Goal: Information Seeking & Learning: Learn about a topic

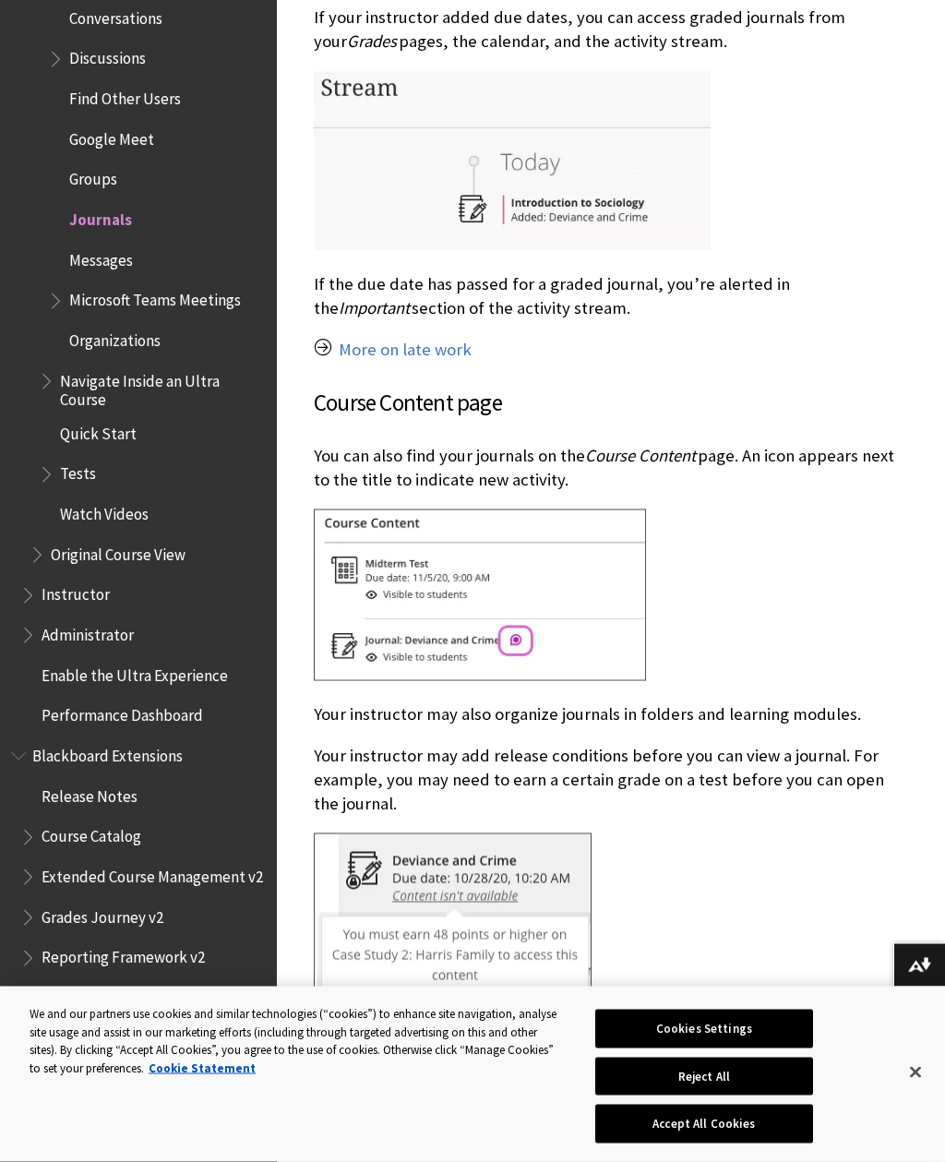
scroll to position [999, 0]
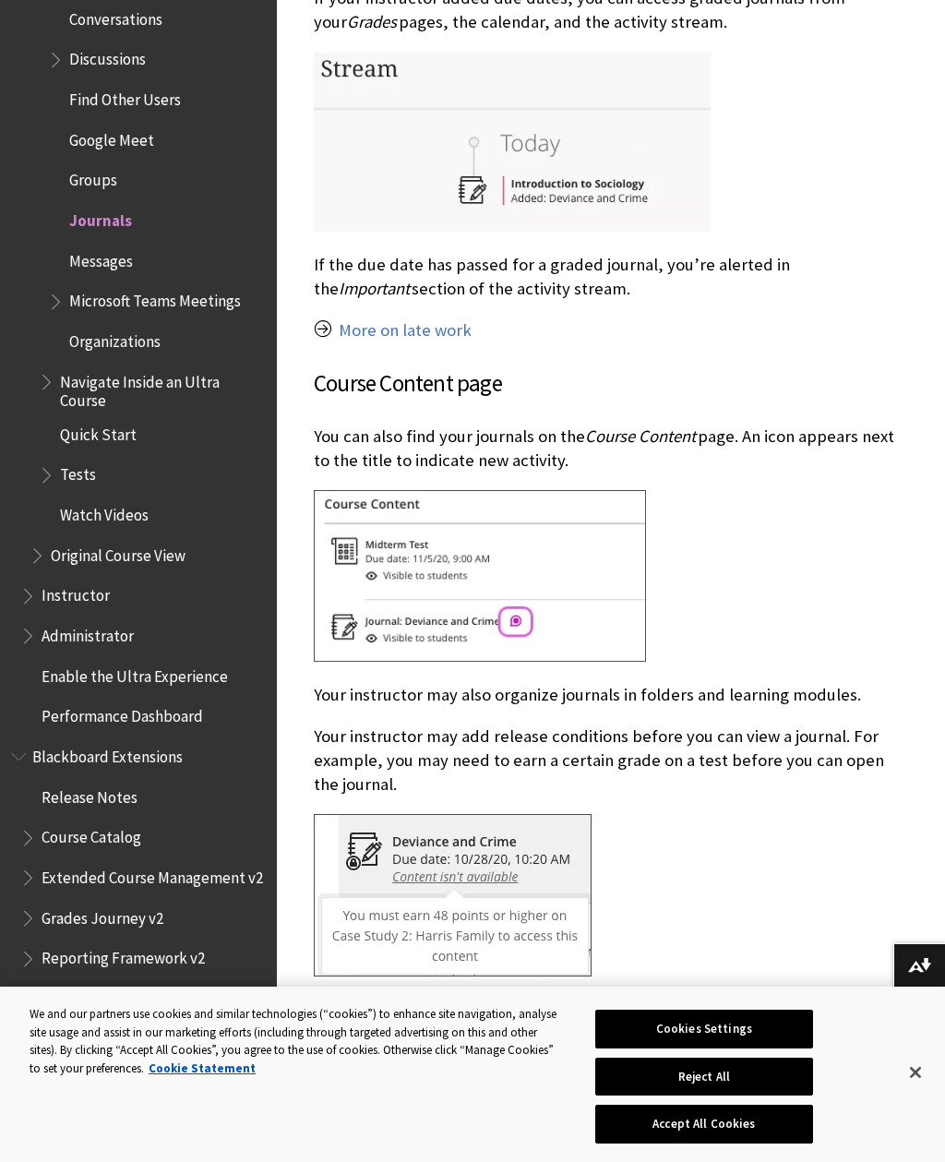
click at [119, 499] on span "Watch Videos" at bounding box center [152, 514] width 227 height 31
click at [128, 499] on span "Watch Videos" at bounding box center [107, 511] width 95 height 25
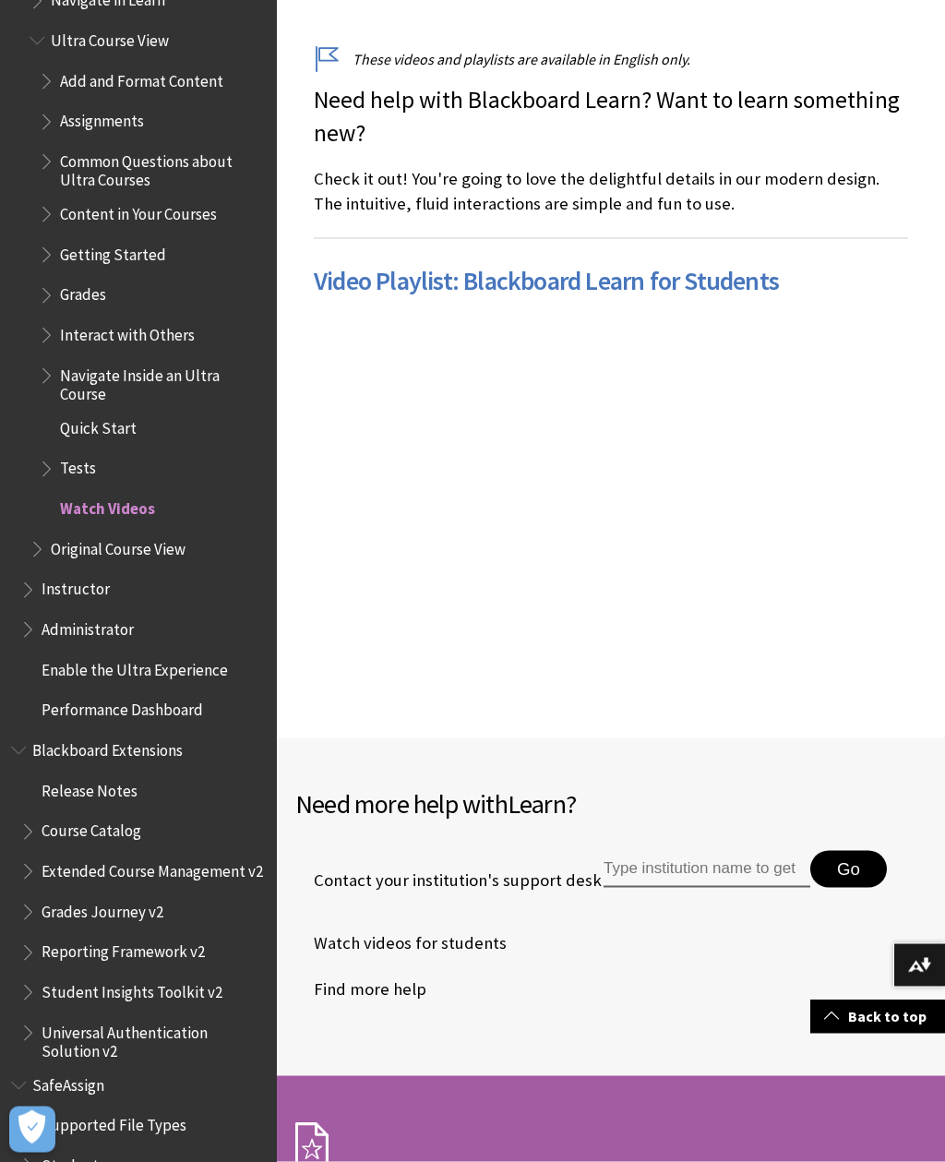
scroll to position [517, 0]
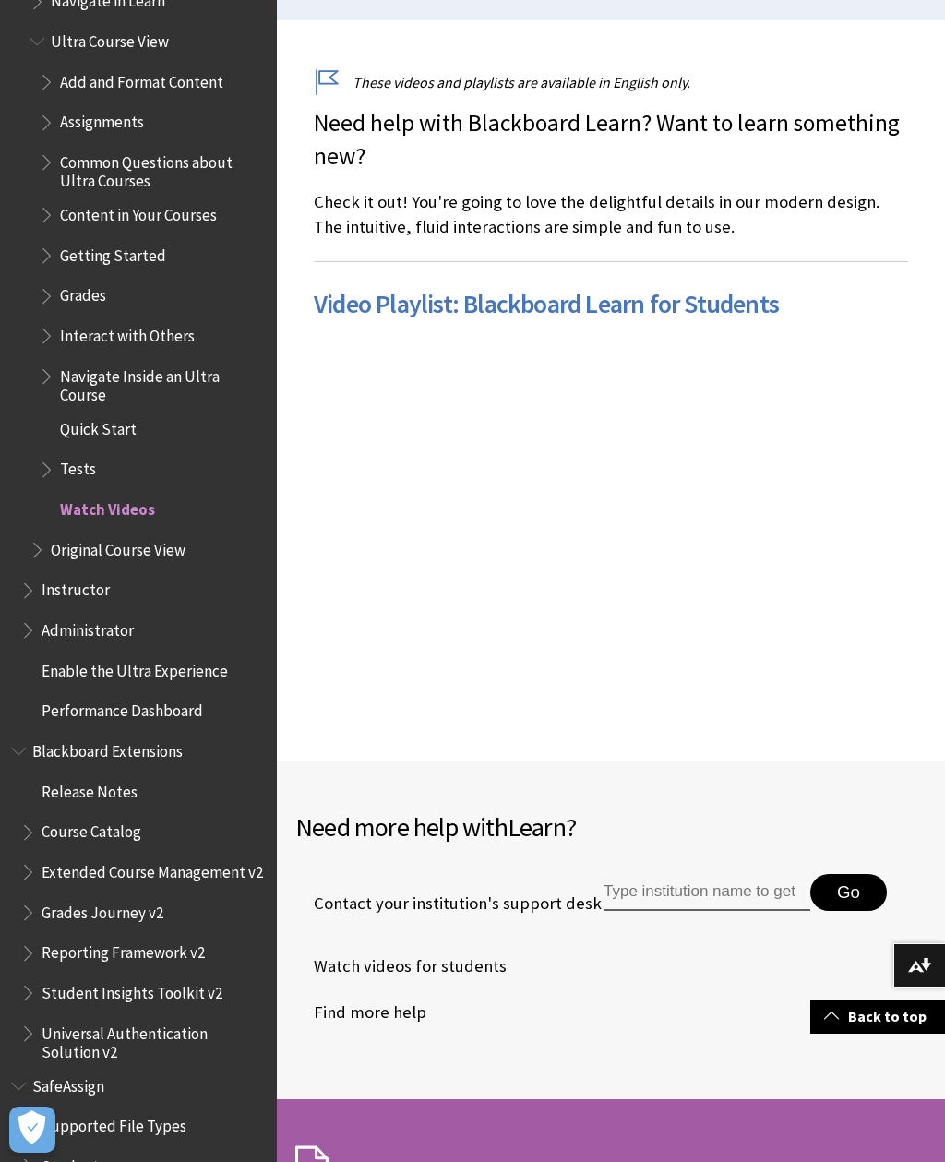
click at [737, 310] on link "Video Playlist: Blackboard Learn for Students" at bounding box center [546, 304] width 465 height 34
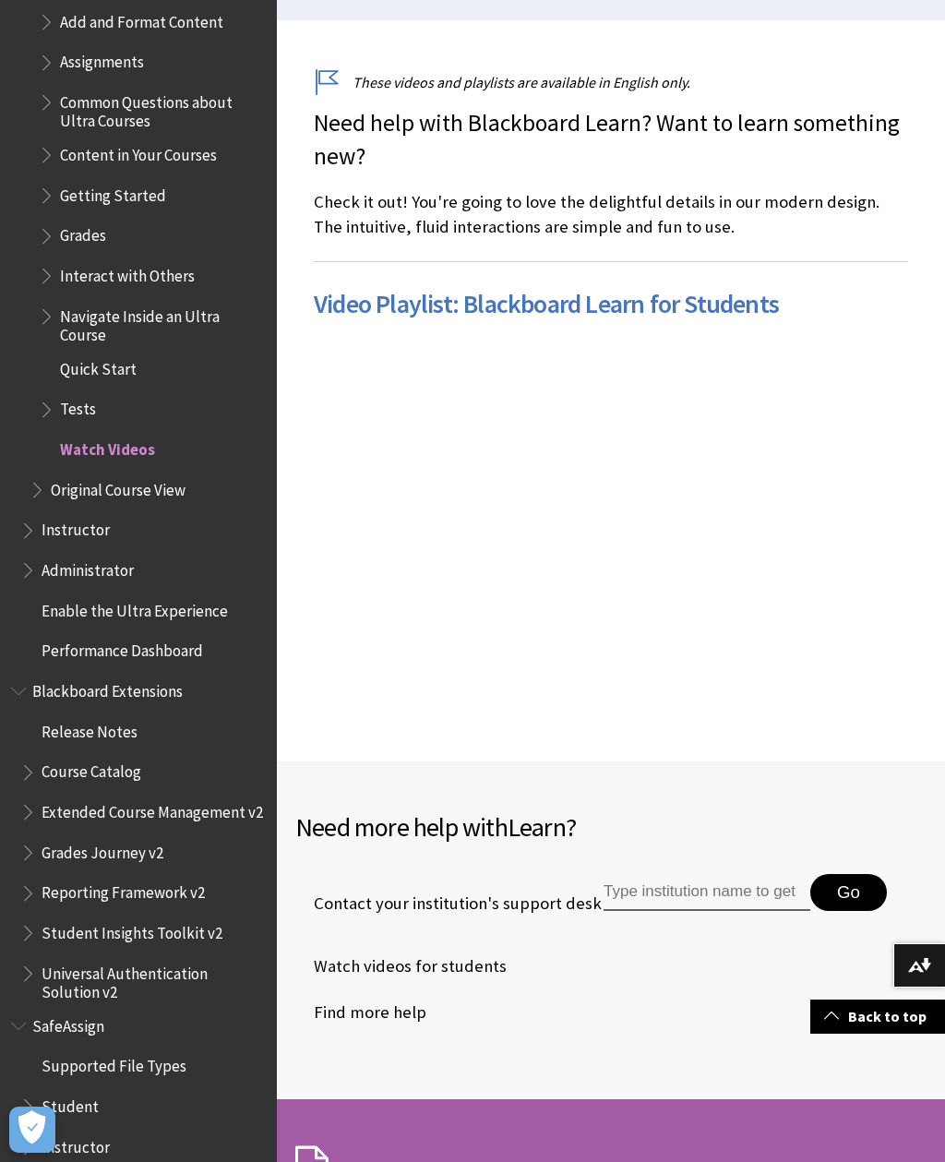
scroll to position [2201, 0]
click at [71, 1092] on span "Student" at bounding box center [70, 1104] width 57 height 25
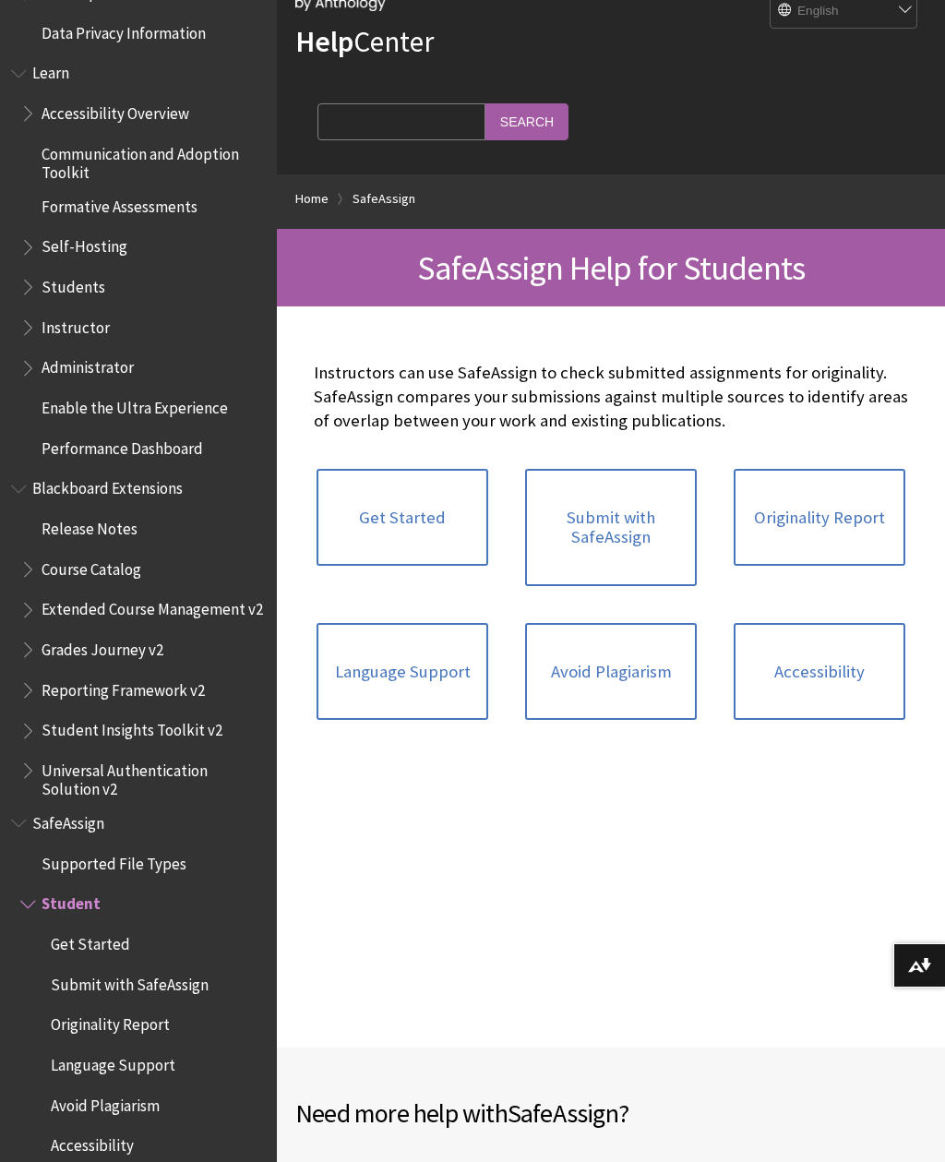
scroll to position [87, 0]
click at [659, 665] on link "Avoid Plagiarism" at bounding box center [611, 671] width 172 height 98
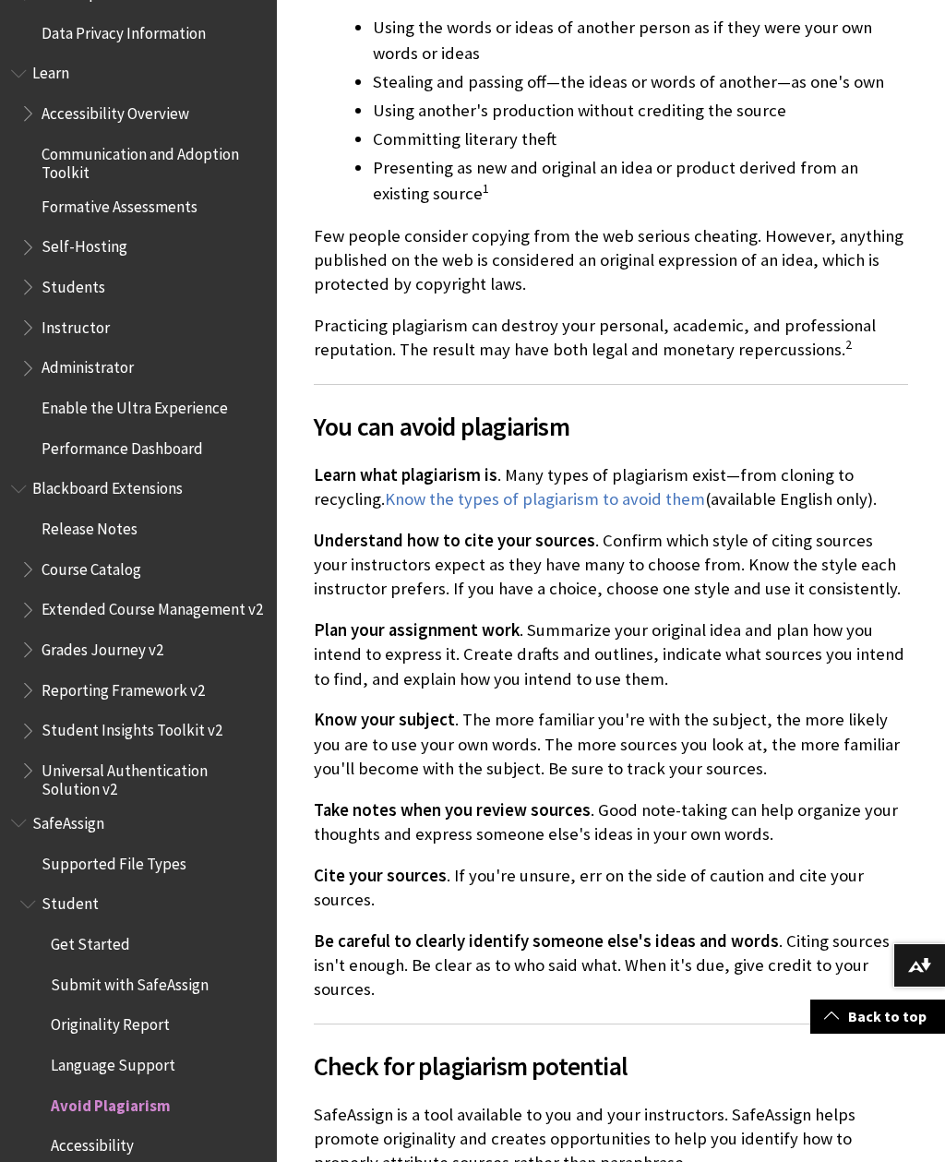
scroll to position [526, 0]
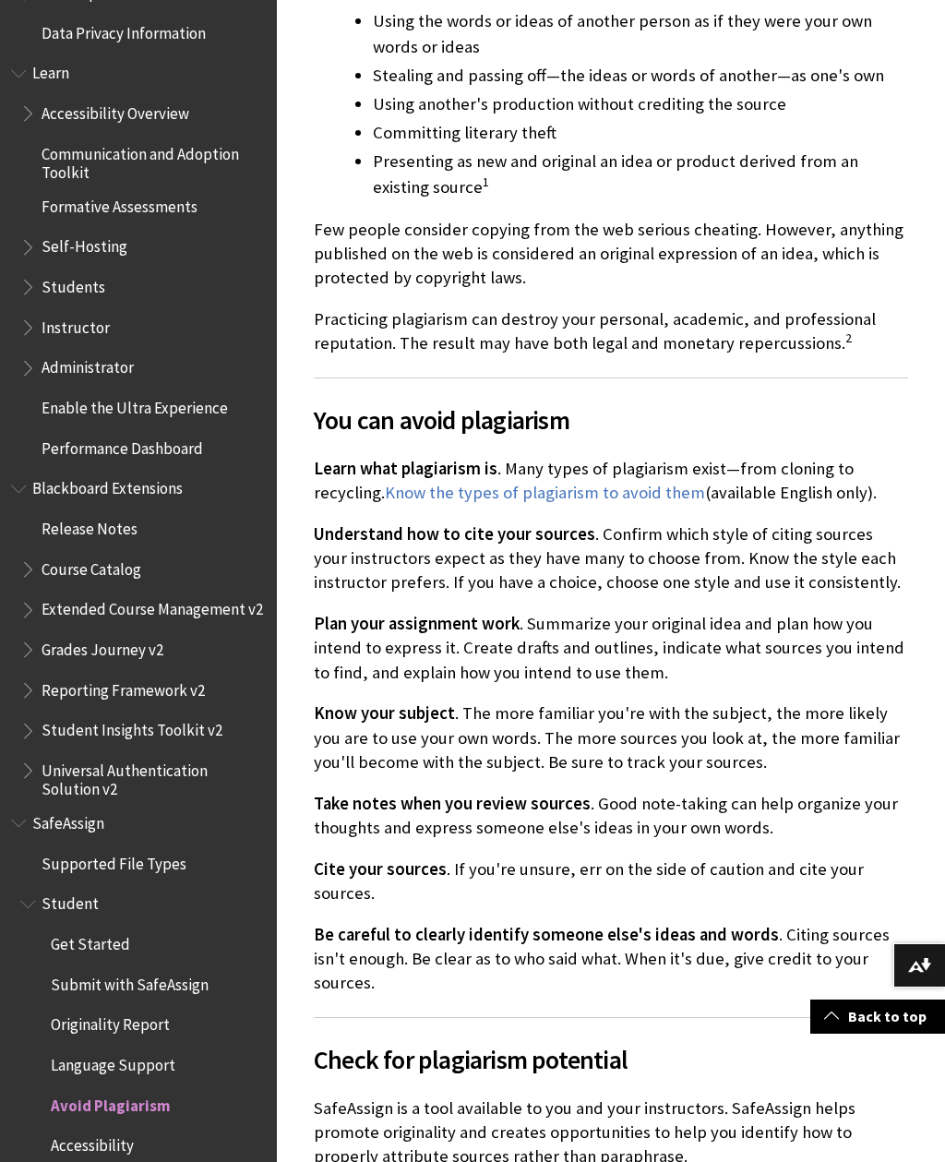
click at [642, 494] on link "Know the types of plagiarism to avoid them" at bounding box center [545, 493] width 320 height 22
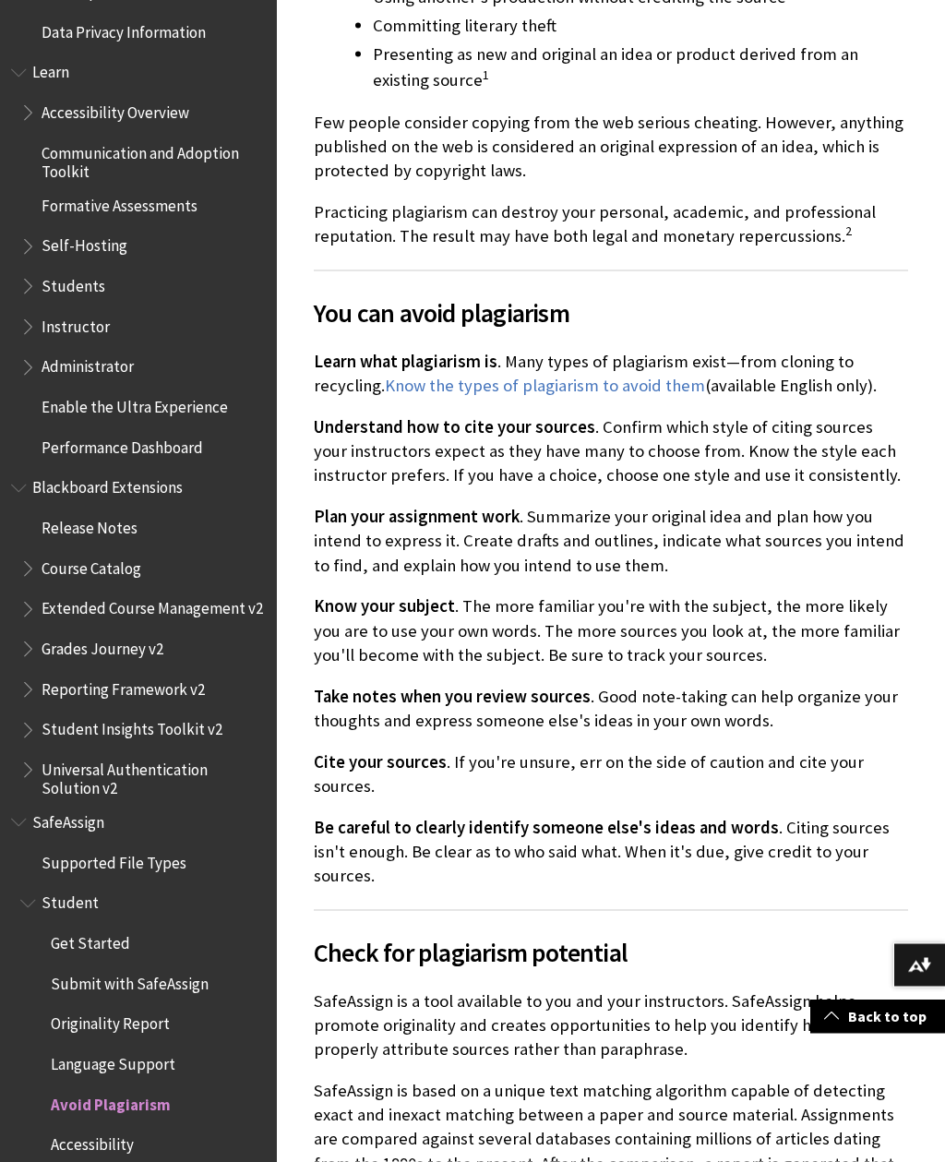
scroll to position [635, 0]
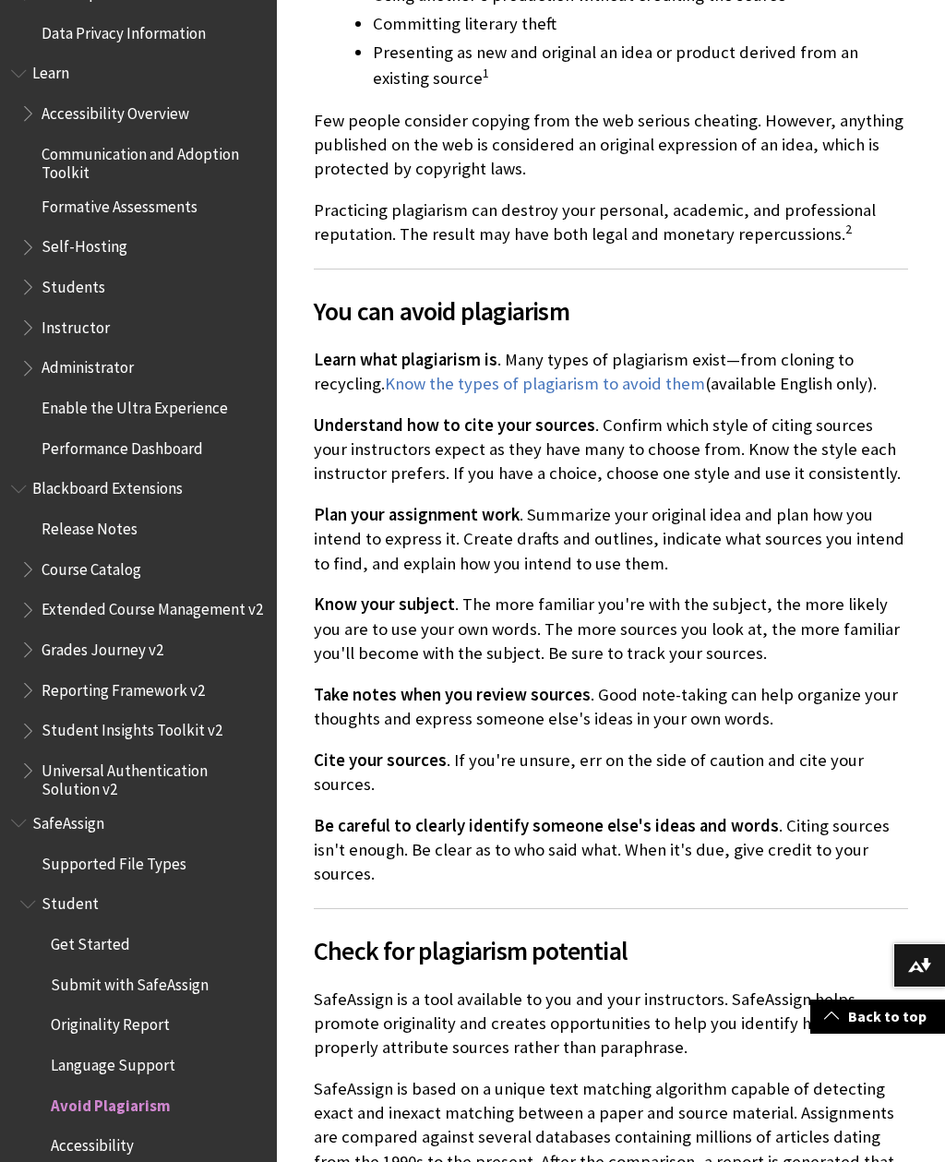
click at [125, 554] on span "Course Catalog" at bounding box center [92, 566] width 100 height 25
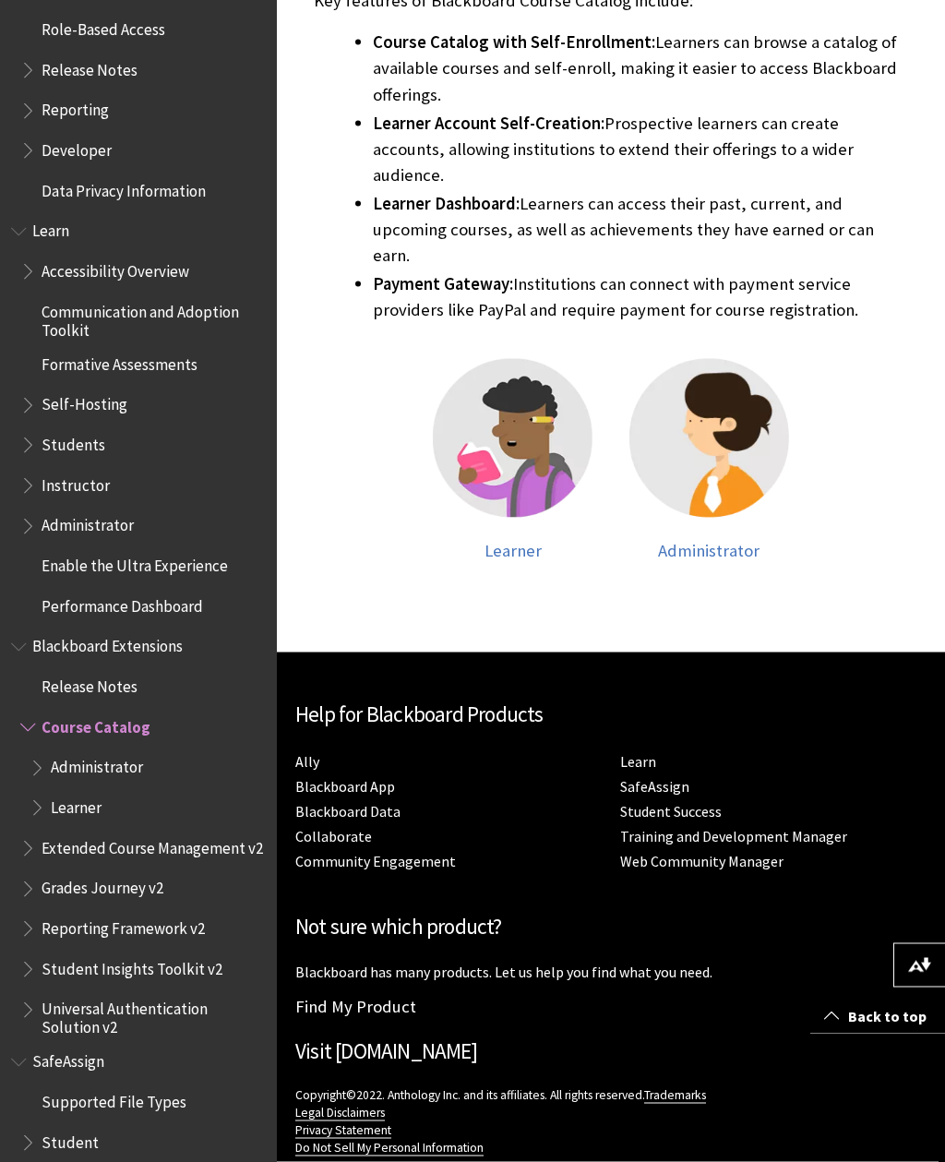
scroll to position [856, 0]
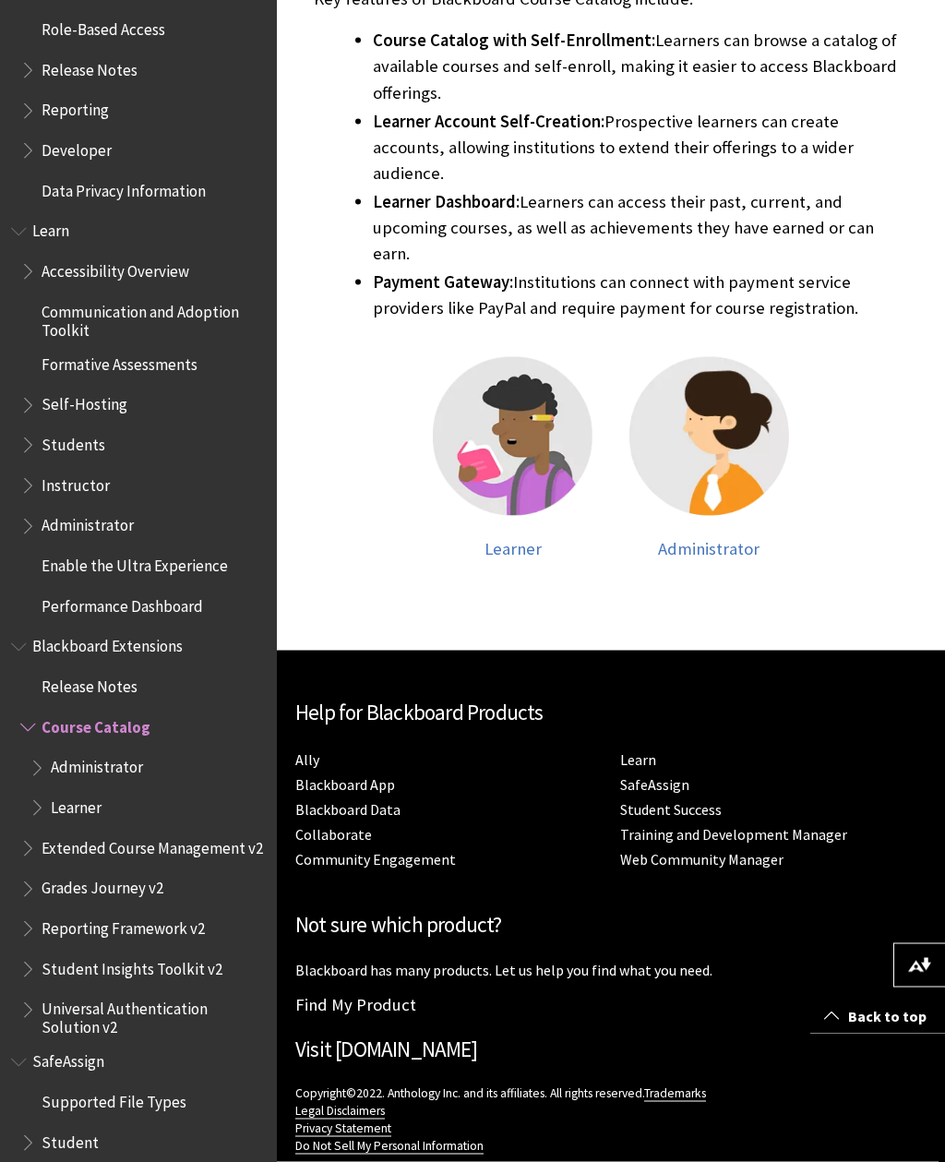
click at [538, 405] on img at bounding box center [513, 437] width 160 height 160
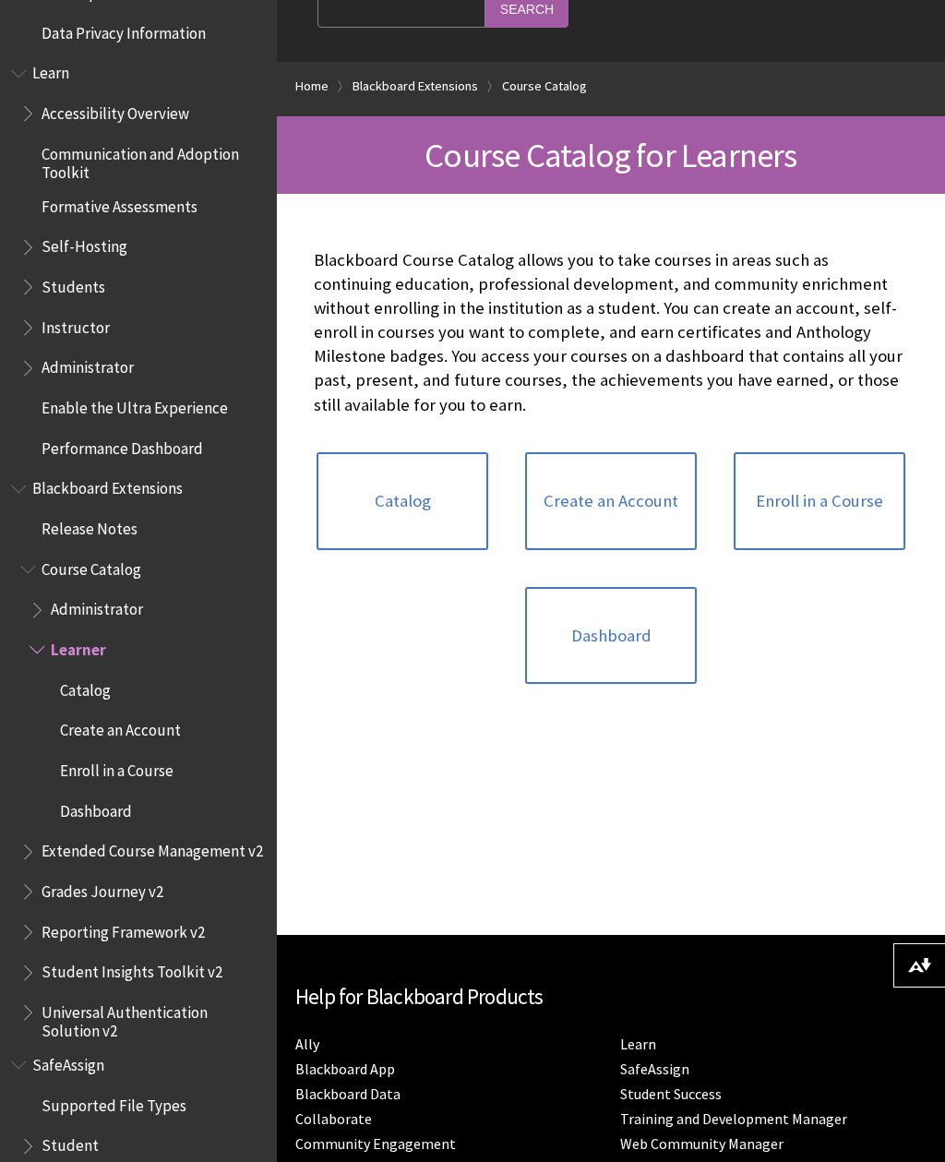
scroll to position [211, 0]
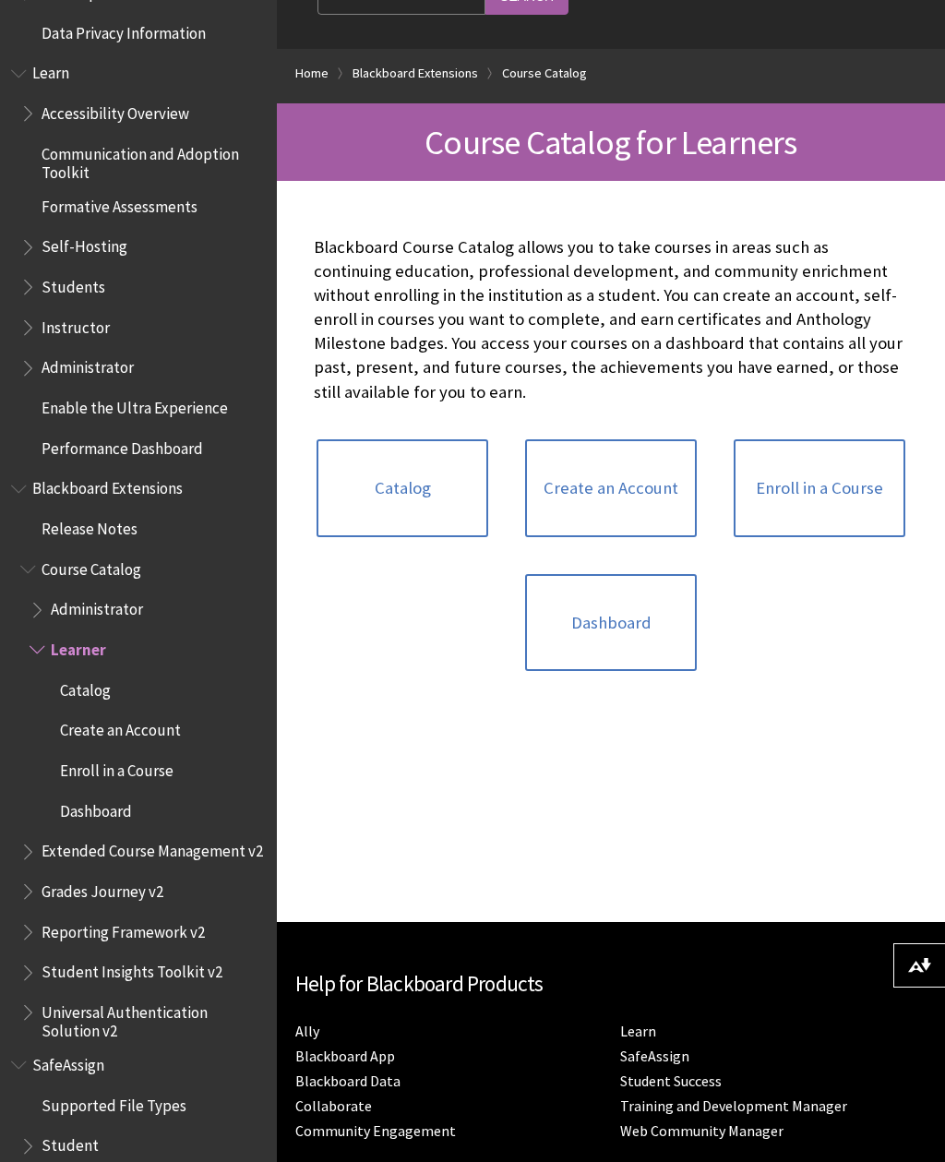
click at [850, 487] on link "Enroll in a Course" at bounding box center [820, 488] width 172 height 98
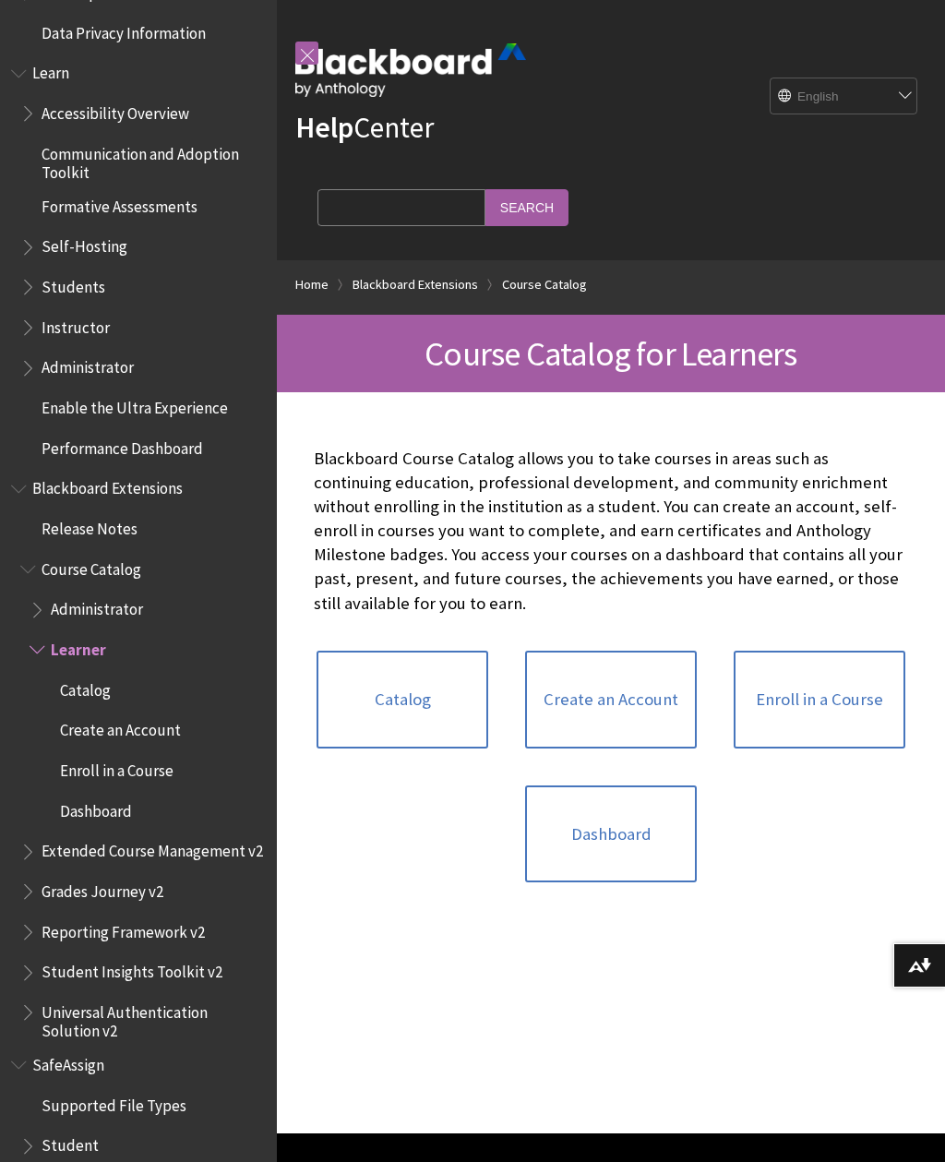
scroll to position [270, 0]
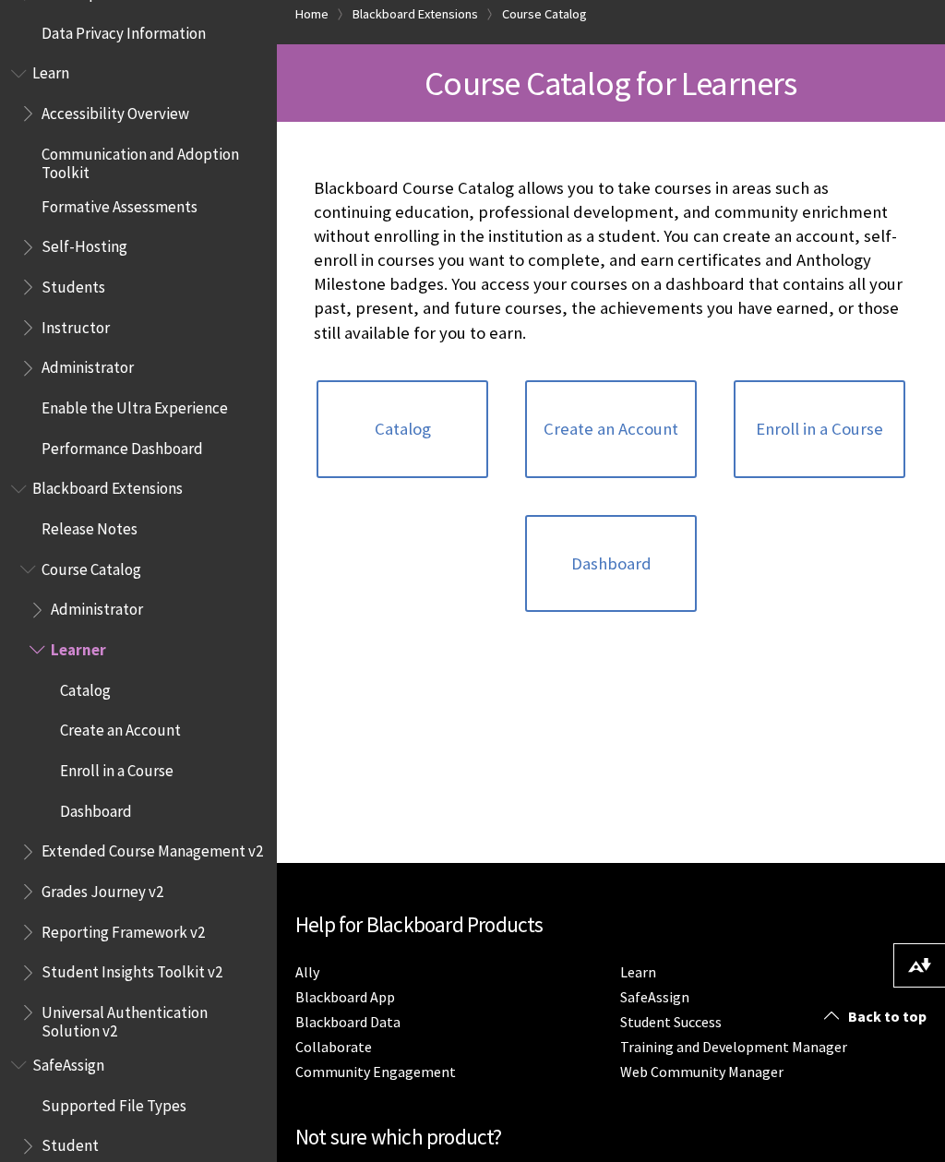
click at [441, 427] on link "Catalog" at bounding box center [403, 429] width 172 height 98
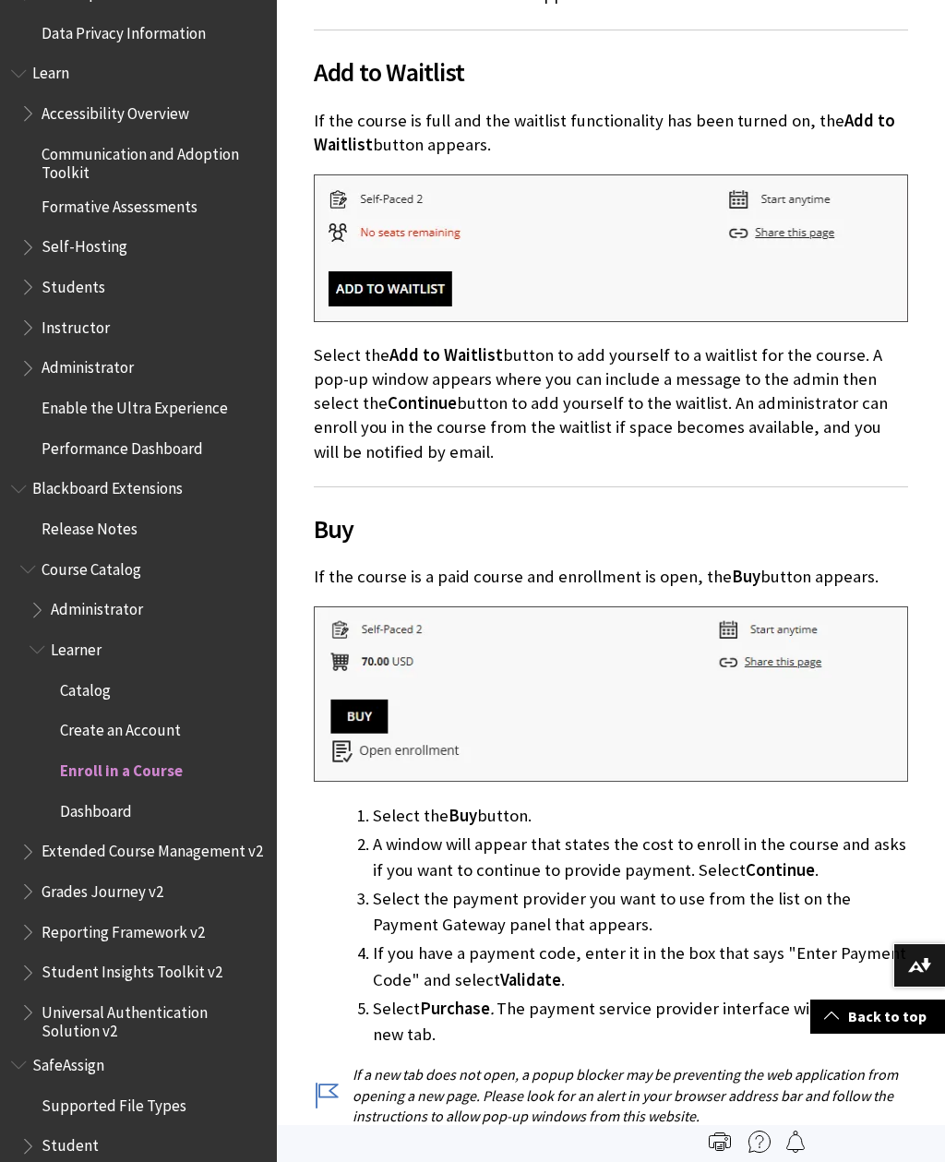
scroll to position [1145, 0]
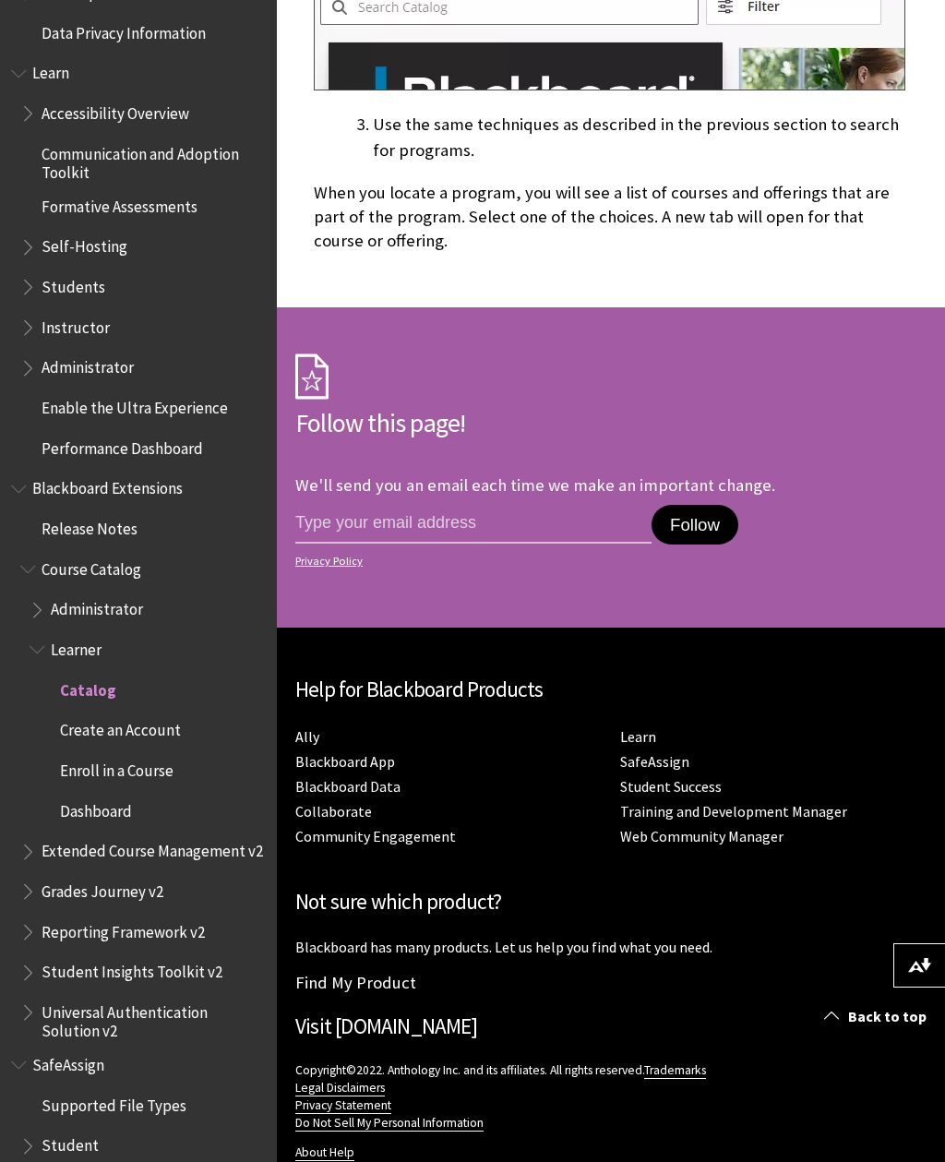
scroll to position [3739, 0]
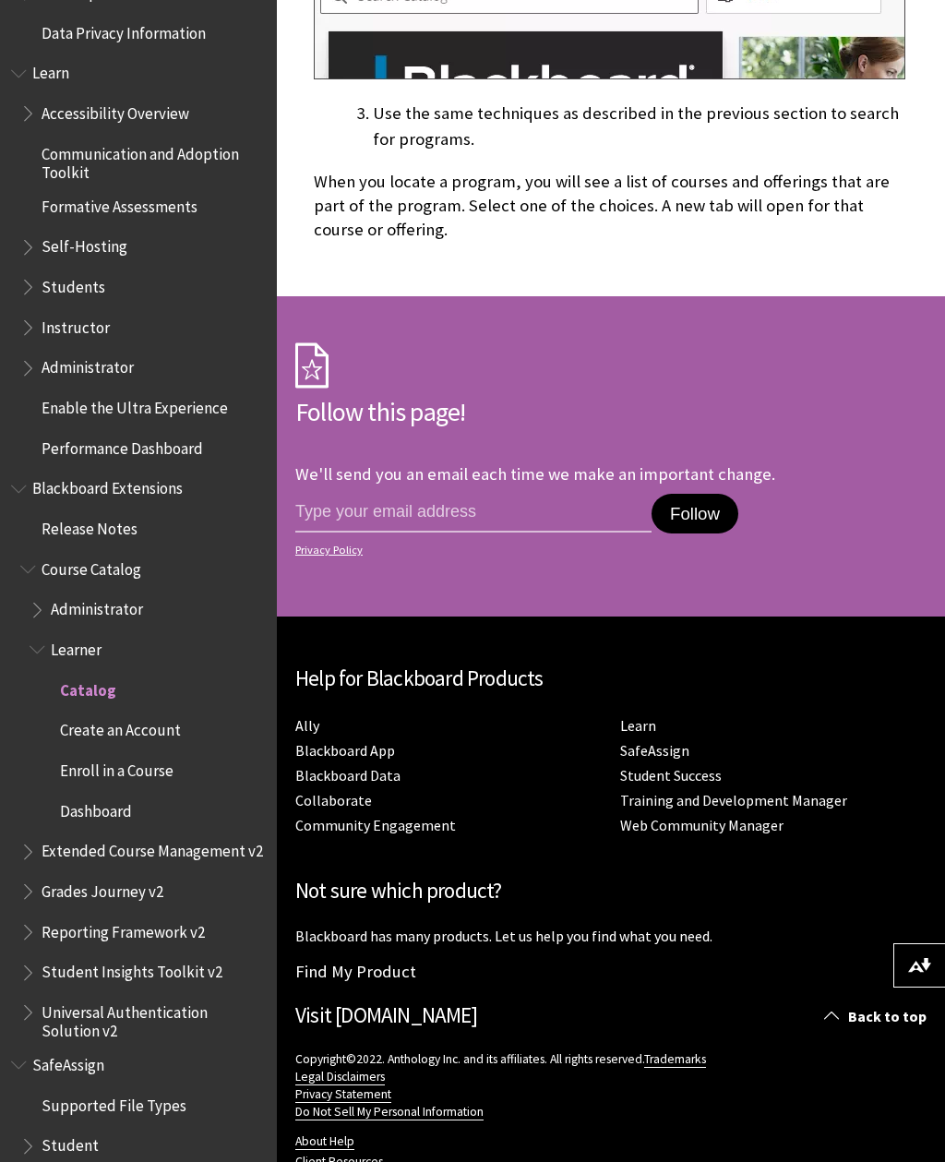
click at [78, 1130] on span "Student" at bounding box center [70, 1142] width 57 height 25
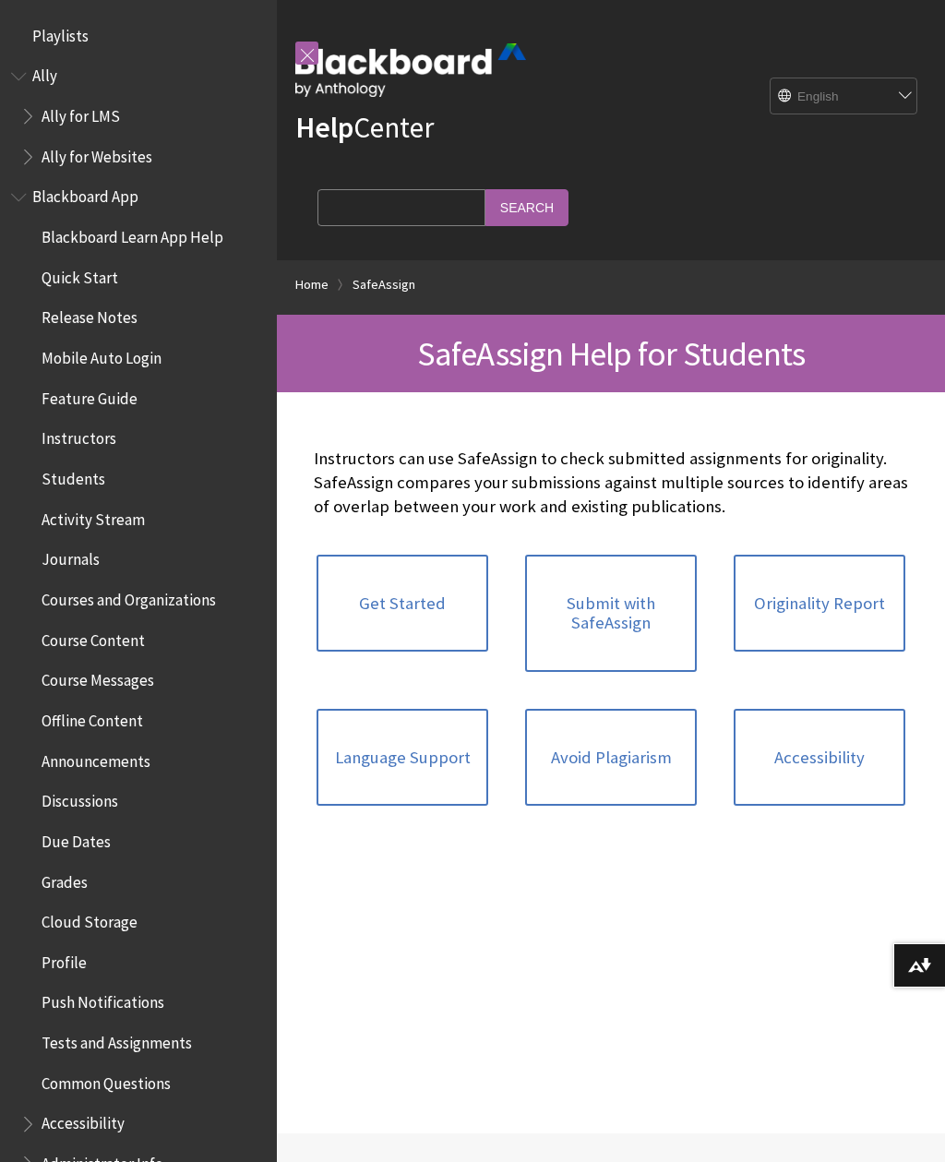
scroll to position [1593, 0]
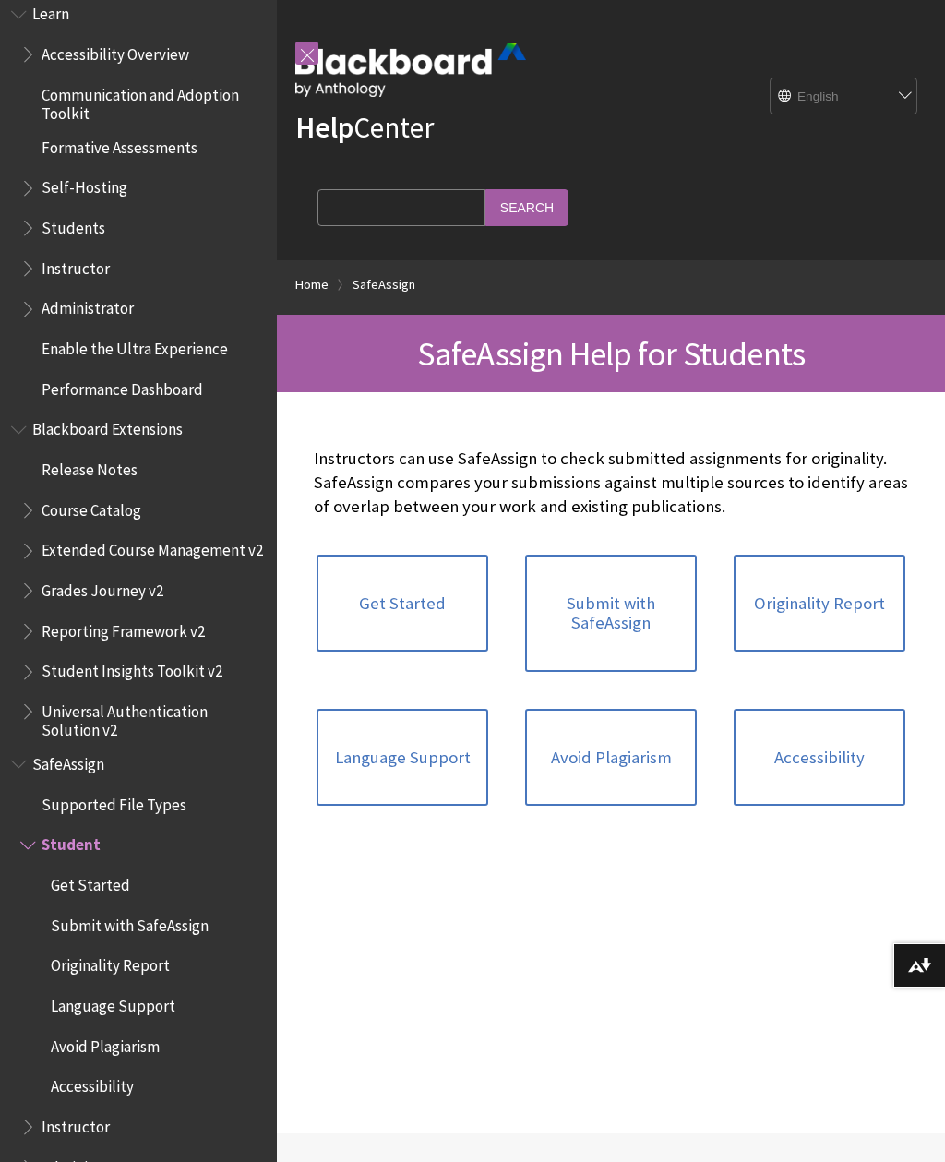
click at [624, 759] on link "Avoid Plagiarism" at bounding box center [611, 758] width 172 height 98
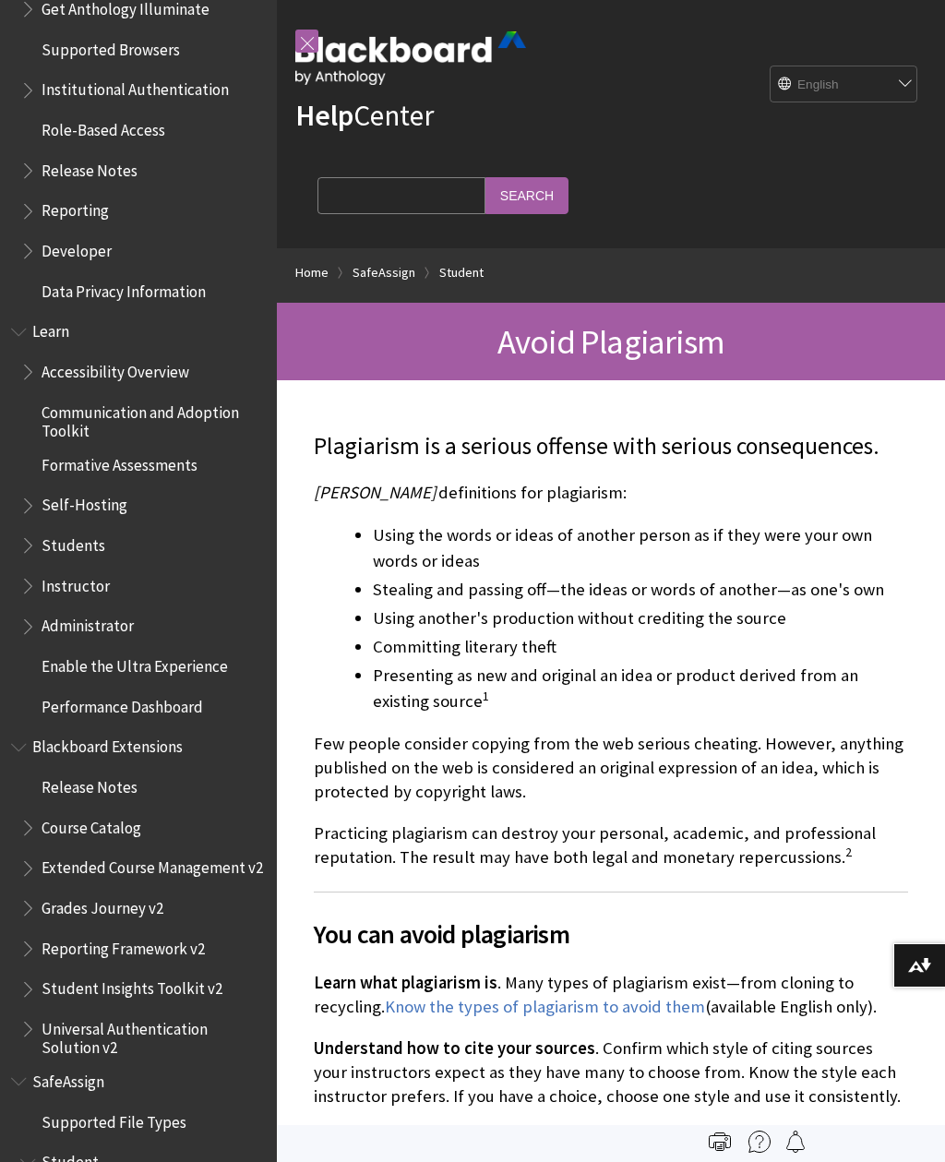
scroll to position [1274, 0]
click at [106, 491] on span "Self-Hosting" at bounding box center [85, 503] width 86 height 25
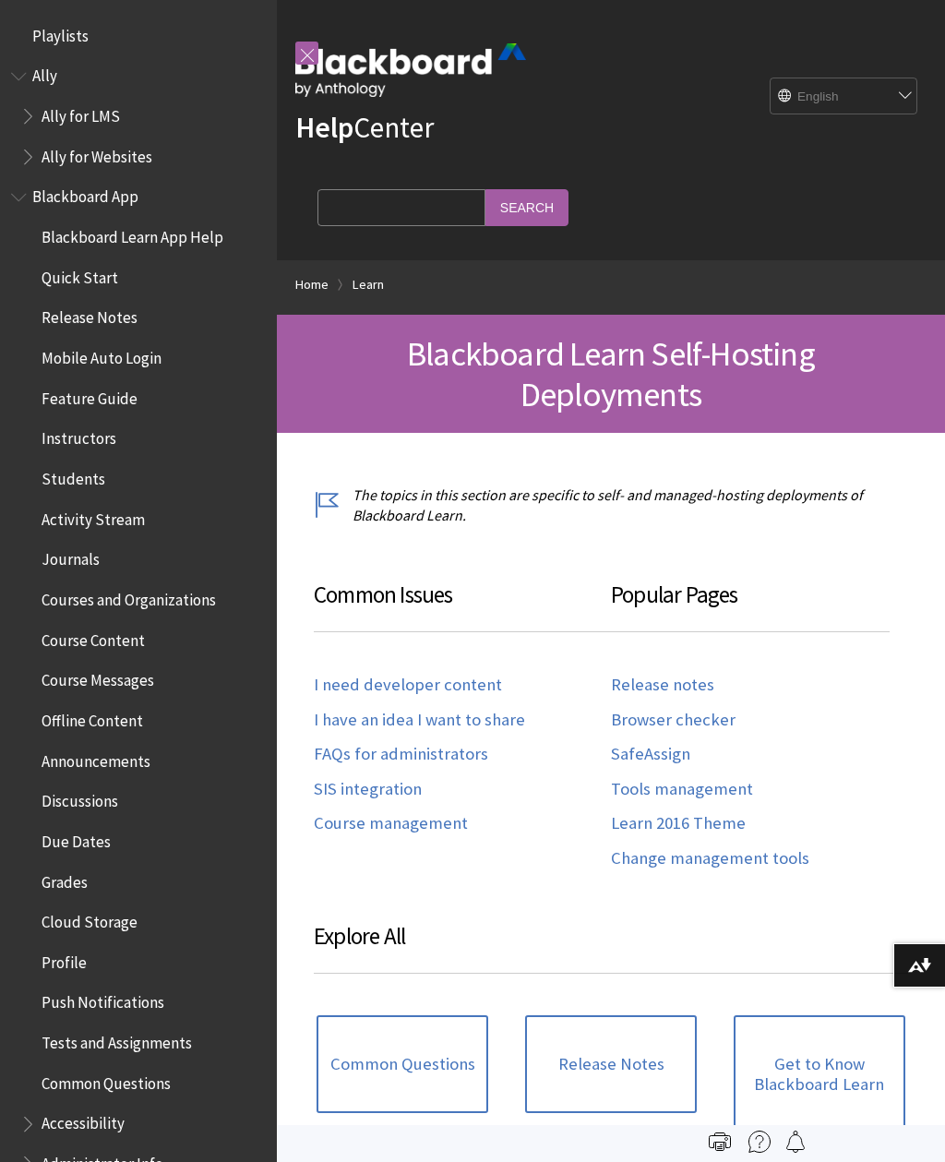
scroll to position [1711, 0]
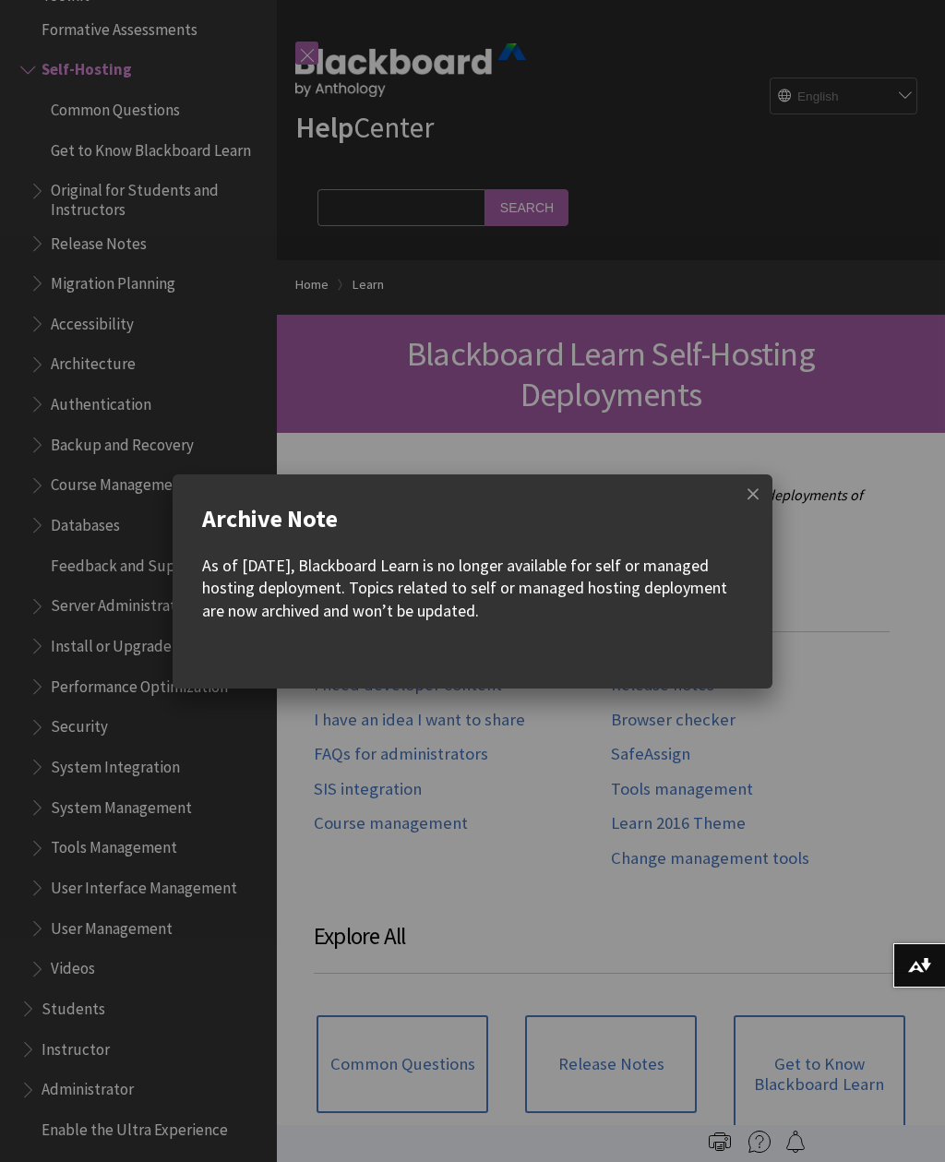
click at [749, 484] on span at bounding box center [753, 493] width 39 height 39
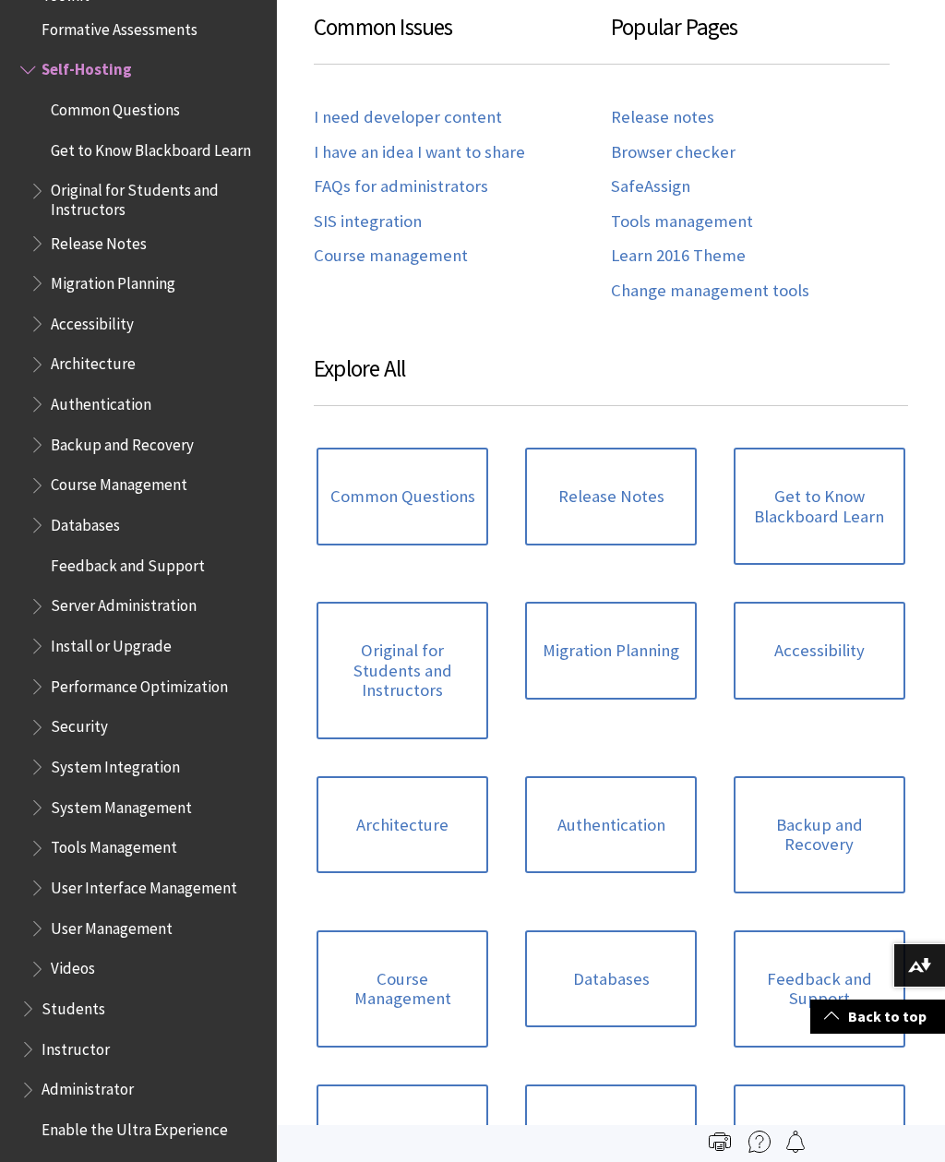
scroll to position [567, 0]
click at [590, 450] on link "Release Notes" at bounding box center [611, 497] width 172 height 98
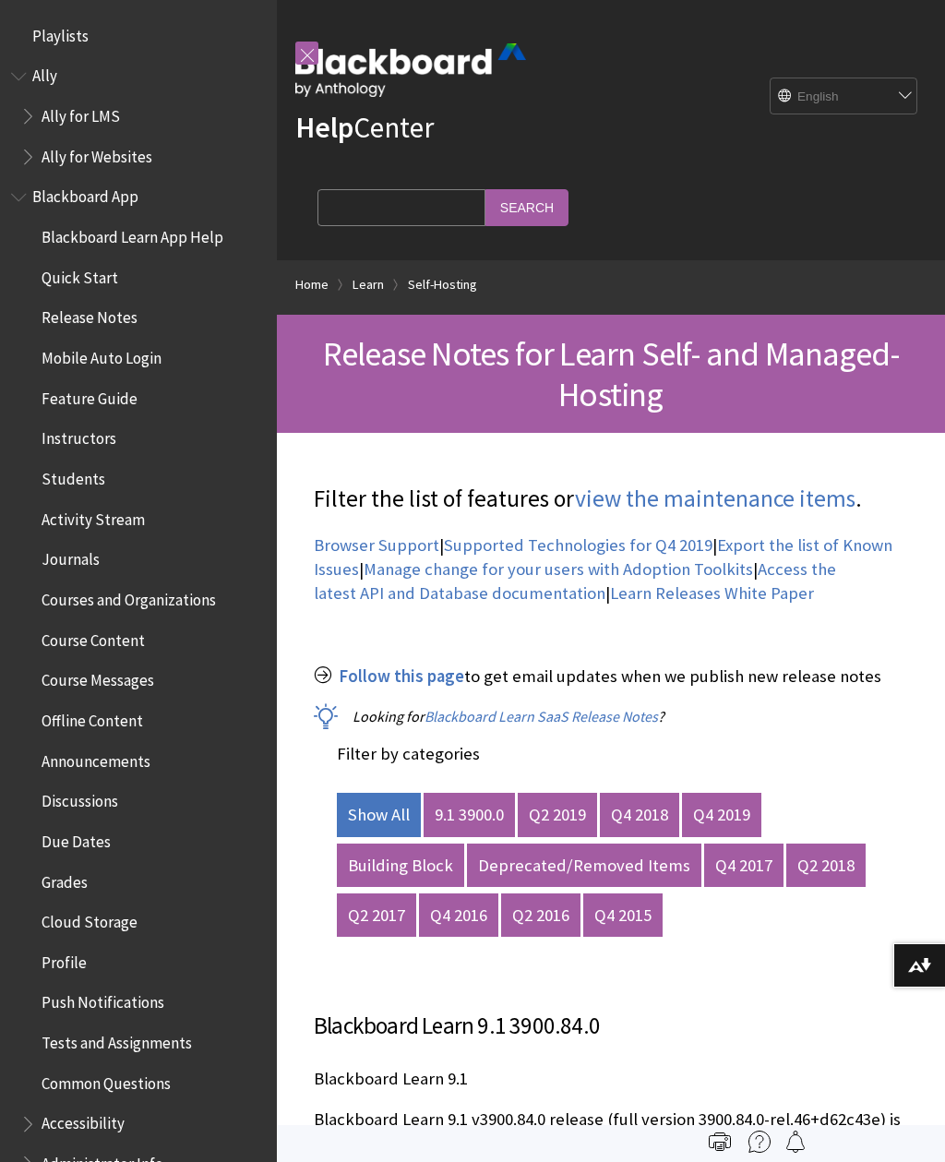
scroll to position [1883, 0]
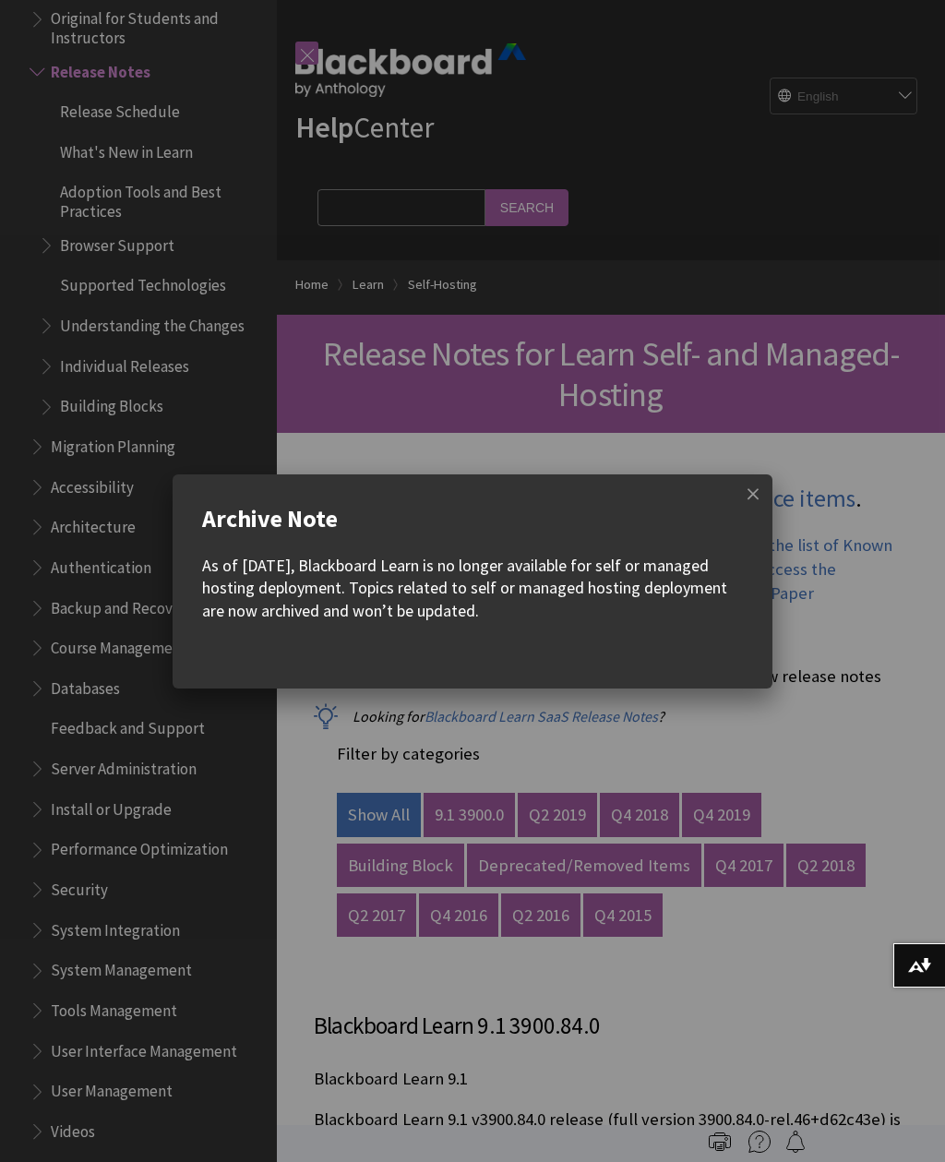
click at [744, 496] on span at bounding box center [753, 493] width 39 height 39
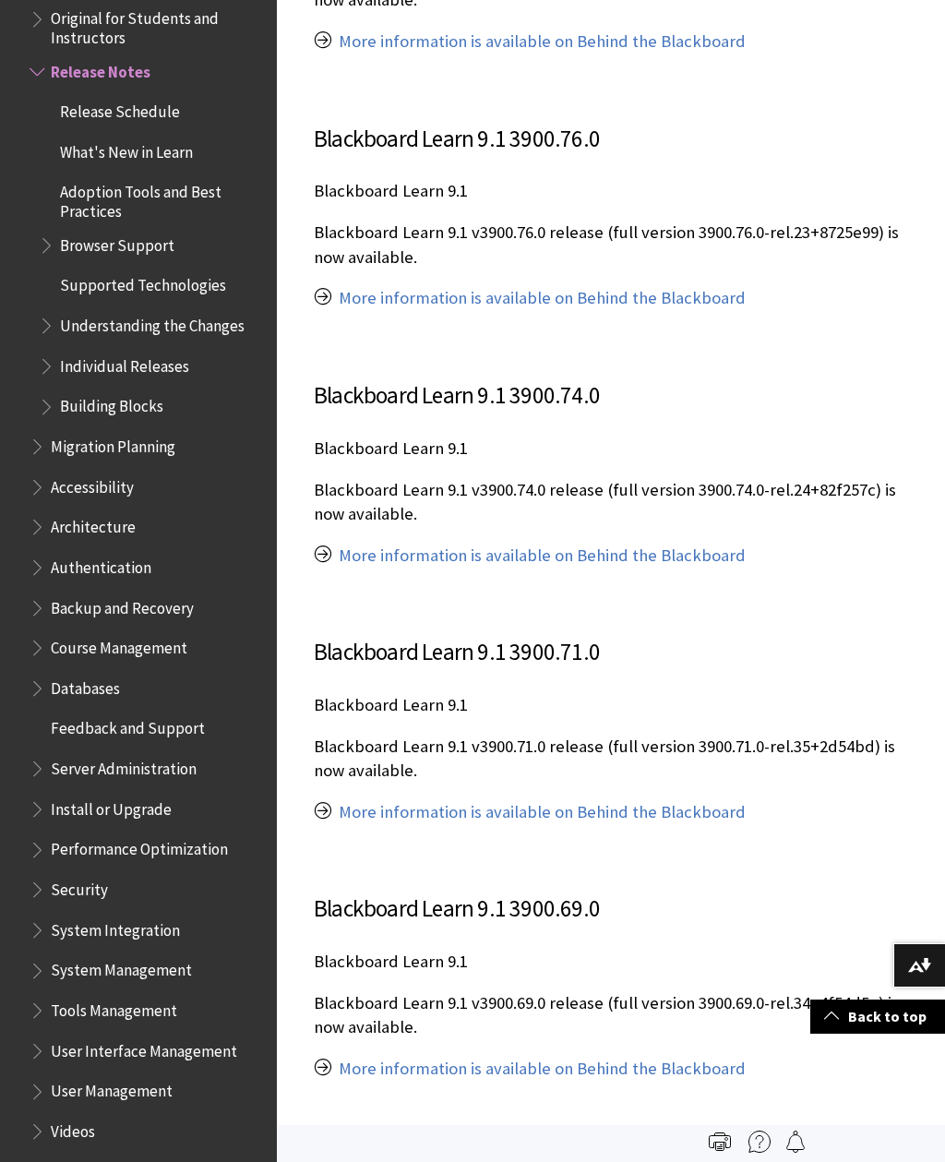
scroll to position [1915, 0]
click at [704, 297] on link "More information is available on Behind the Blackboard" at bounding box center [542, 297] width 407 height 22
click at [107, 511] on span "Architecture" at bounding box center [93, 523] width 85 height 25
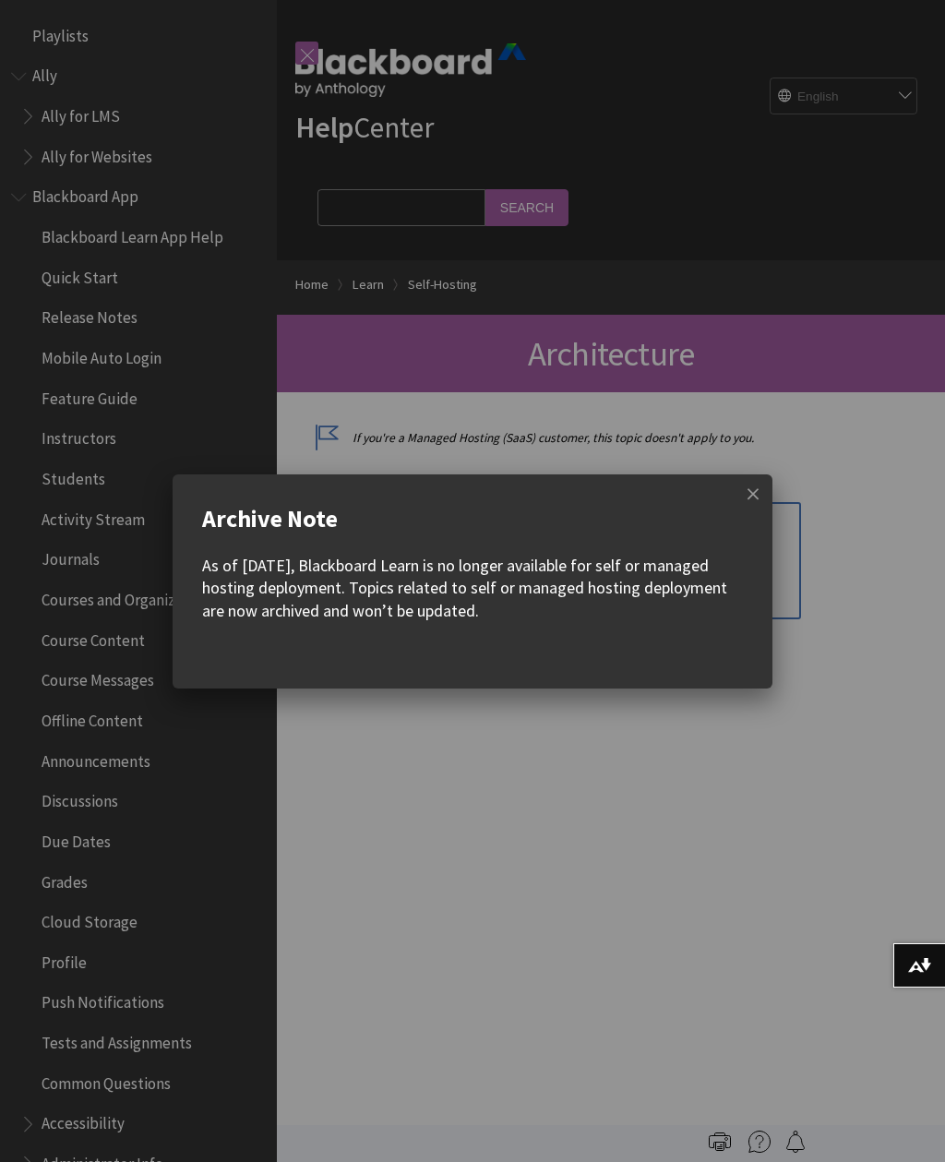
scroll to position [2002, 0]
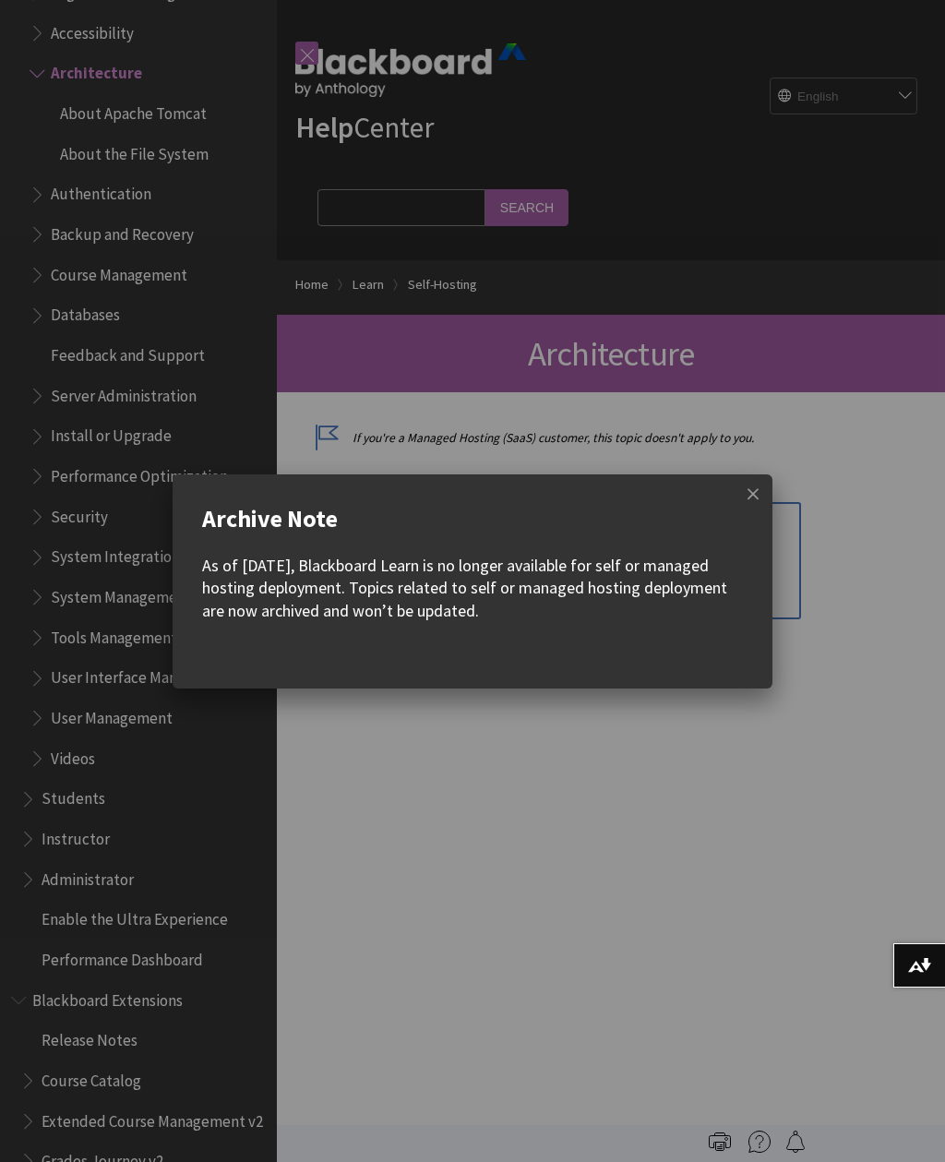
click at [752, 504] on span at bounding box center [753, 493] width 39 height 39
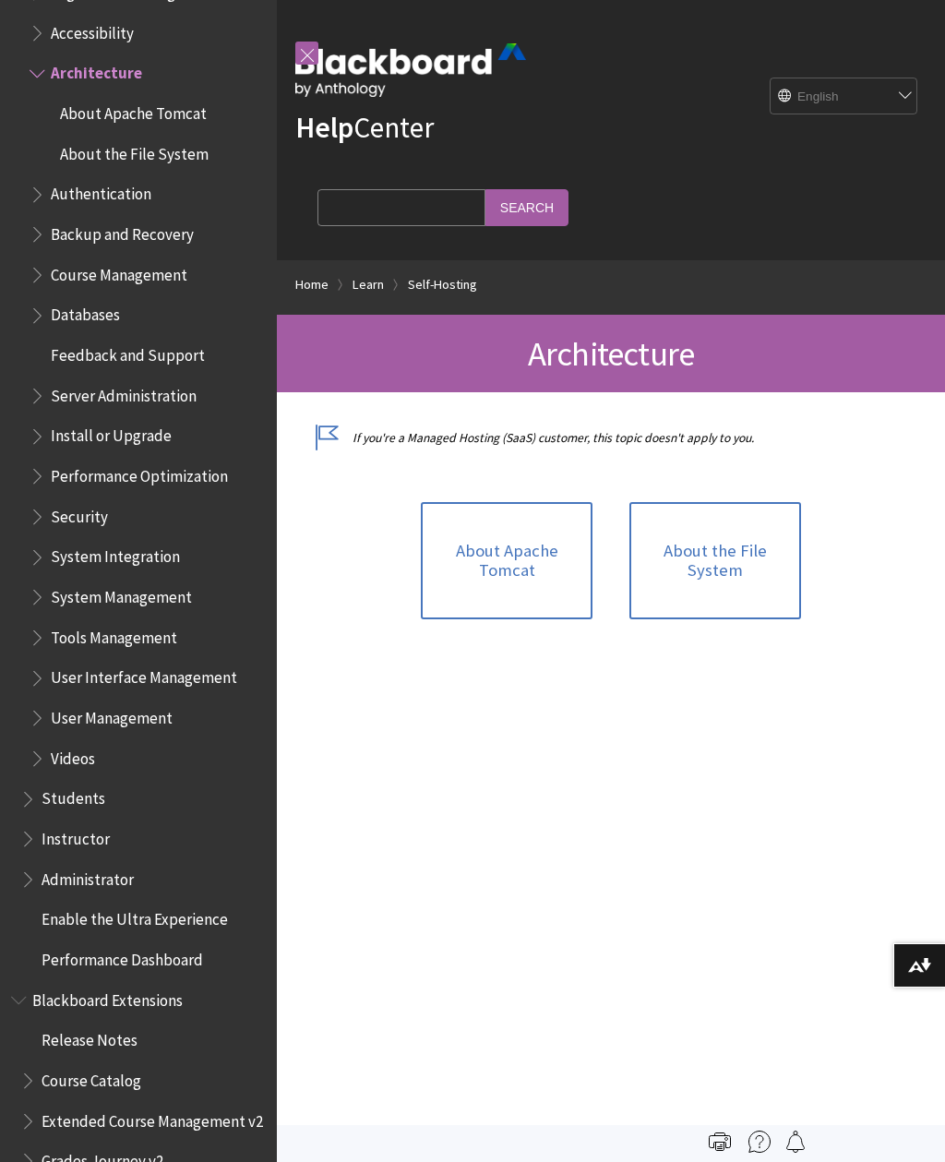
click at [95, 421] on span "Install or Upgrade" at bounding box center [111, 433] width 121 height 25
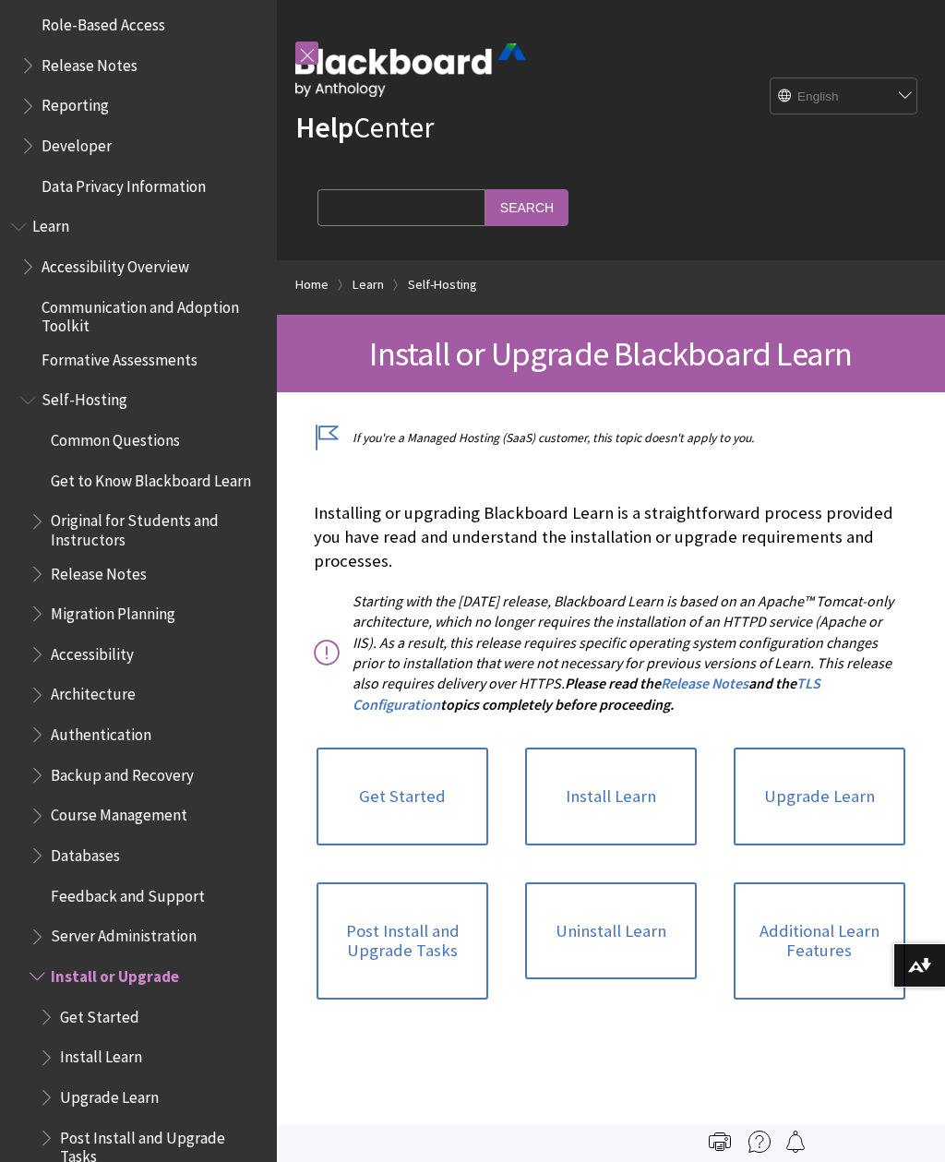
scroll to position [1424, 0]
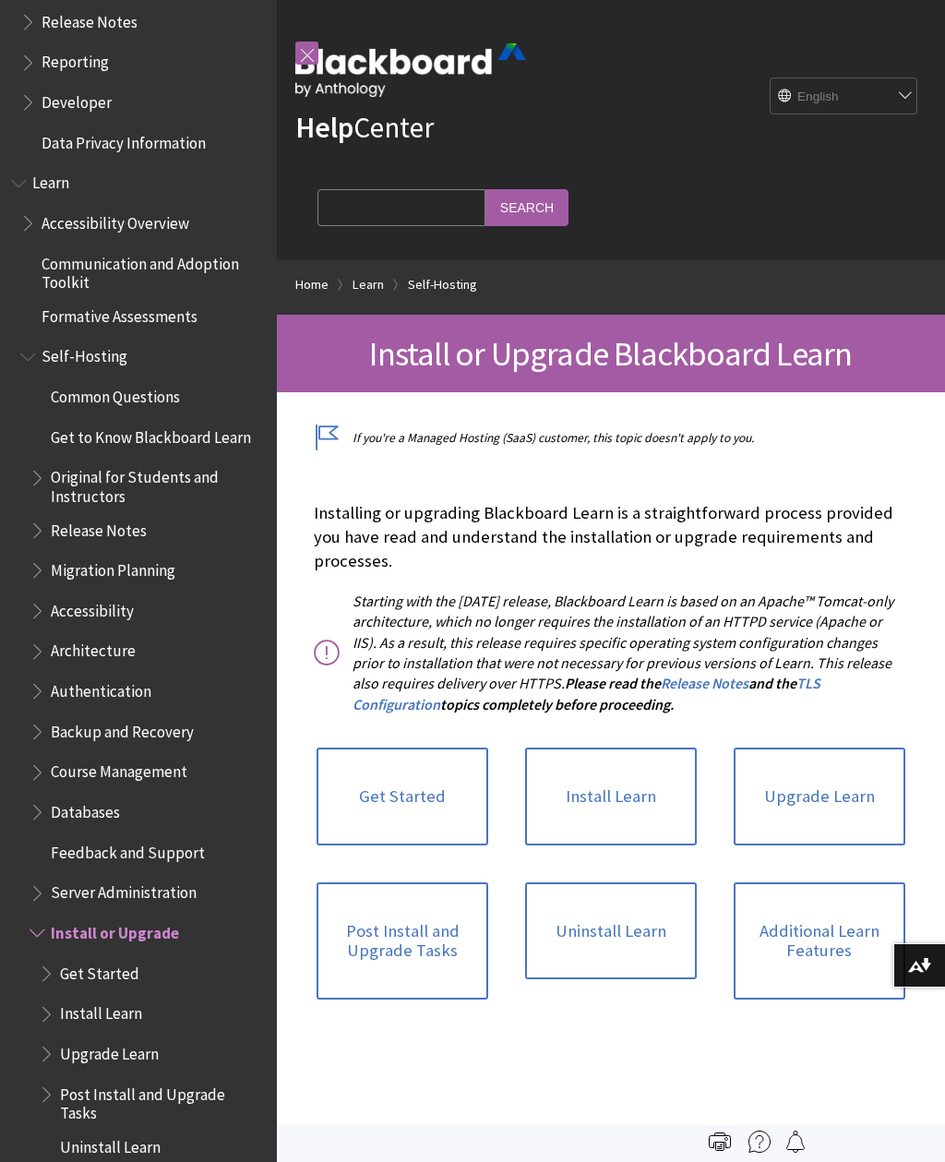
click at [90, 301] on span "Formative Assessments" at bounding box center [120, 313] width 156 height 25
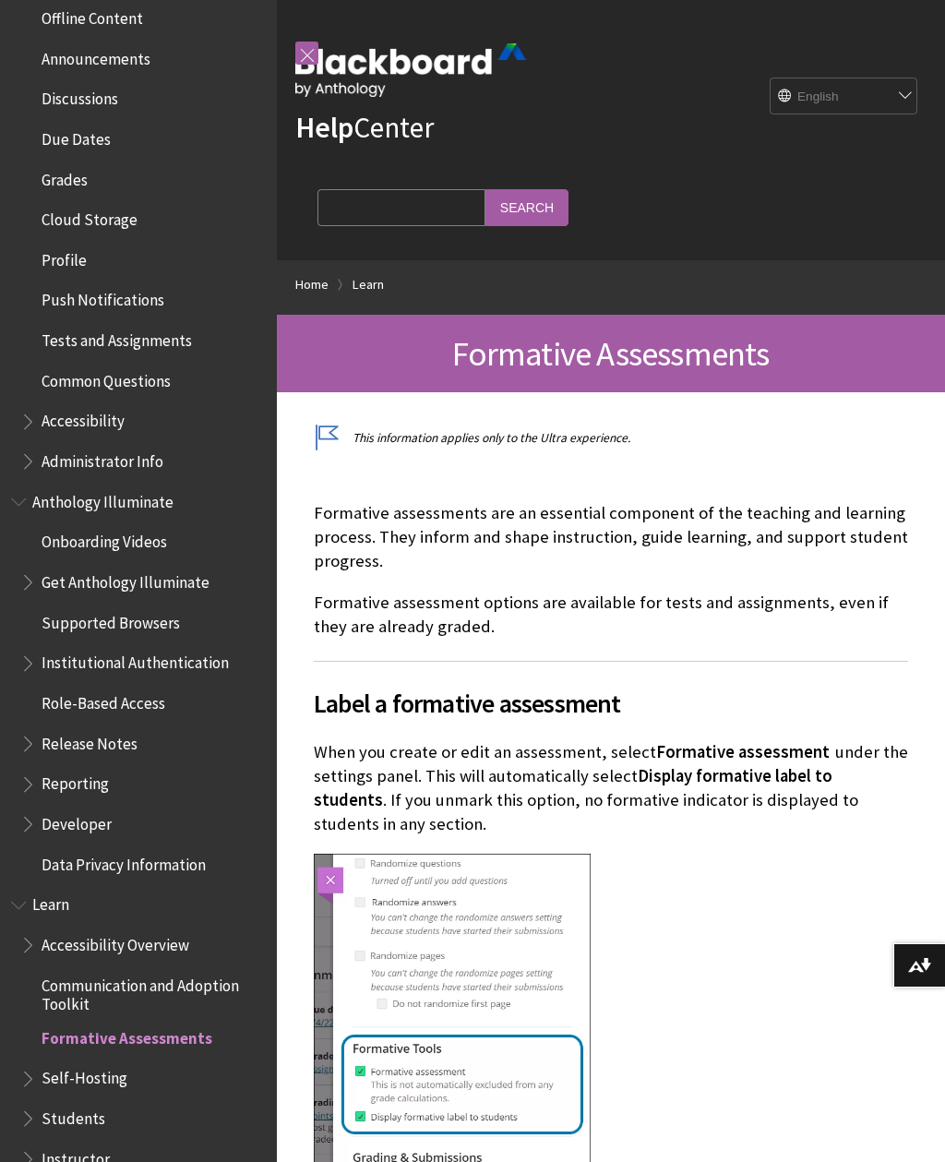
scroll to position [702, 0]
click at [73, 527] on span "Onboarding Videos" at bounding box center [105, 539] width 126 height 25
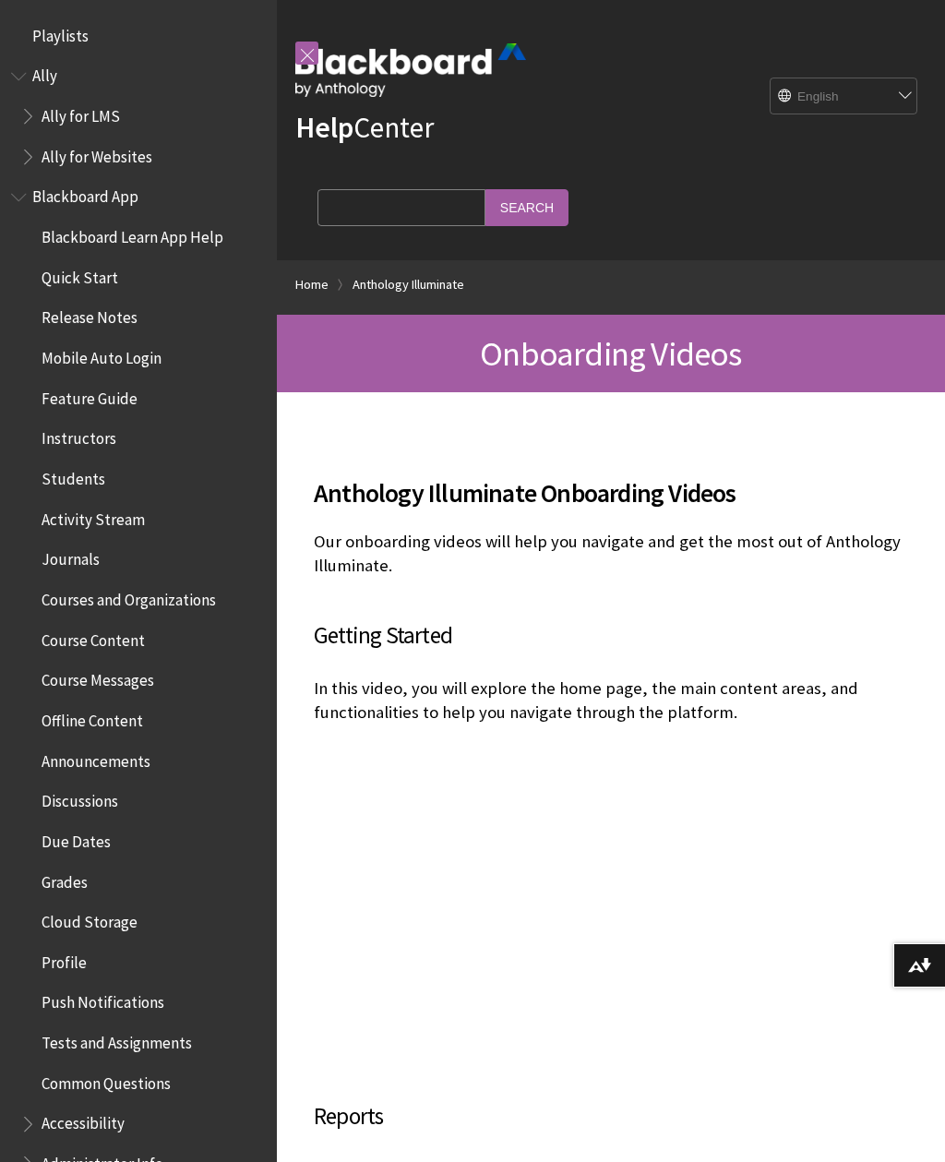
scroll to position [1183, 0]
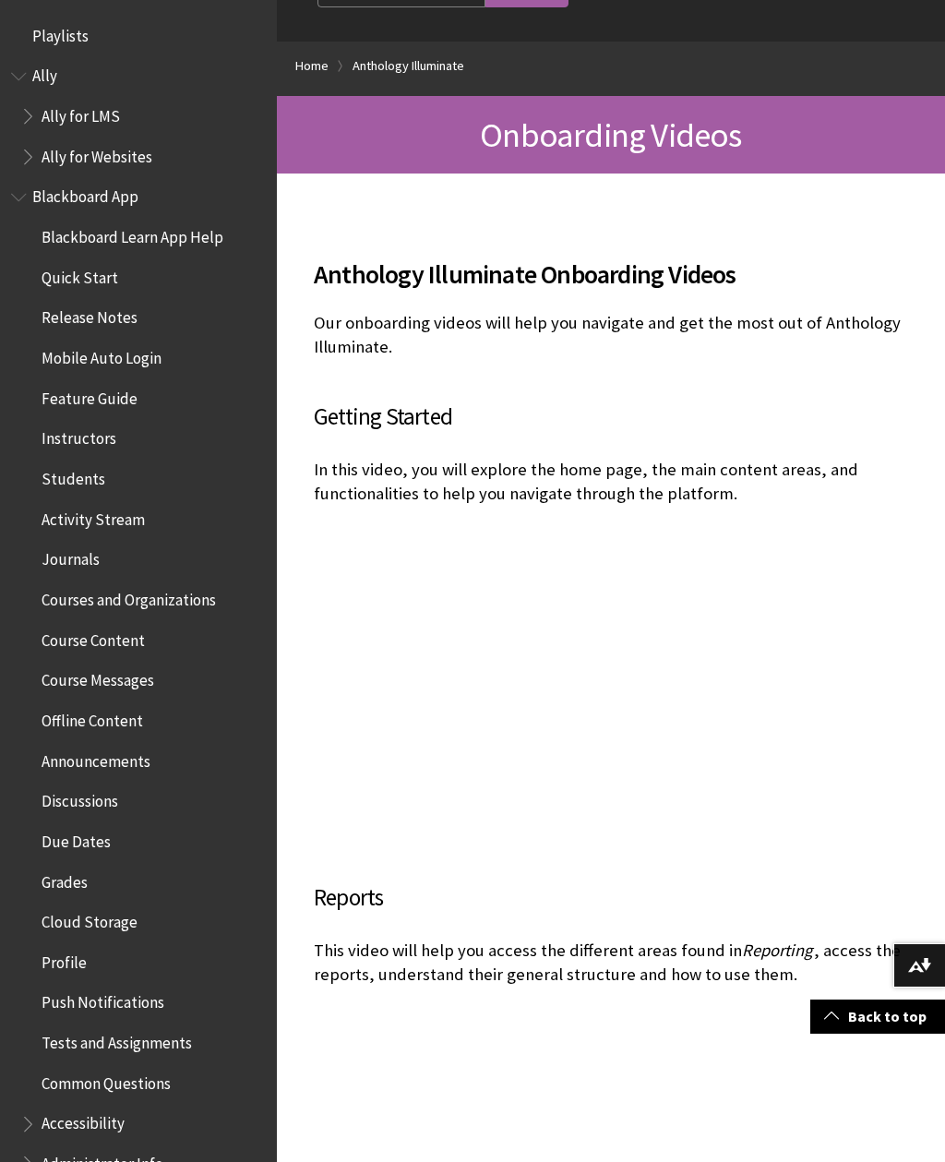
scroll to position [0, 0]
click at [31, 199] on span "Blackboard App" at bounding box center [138, 197] width 255 height 31
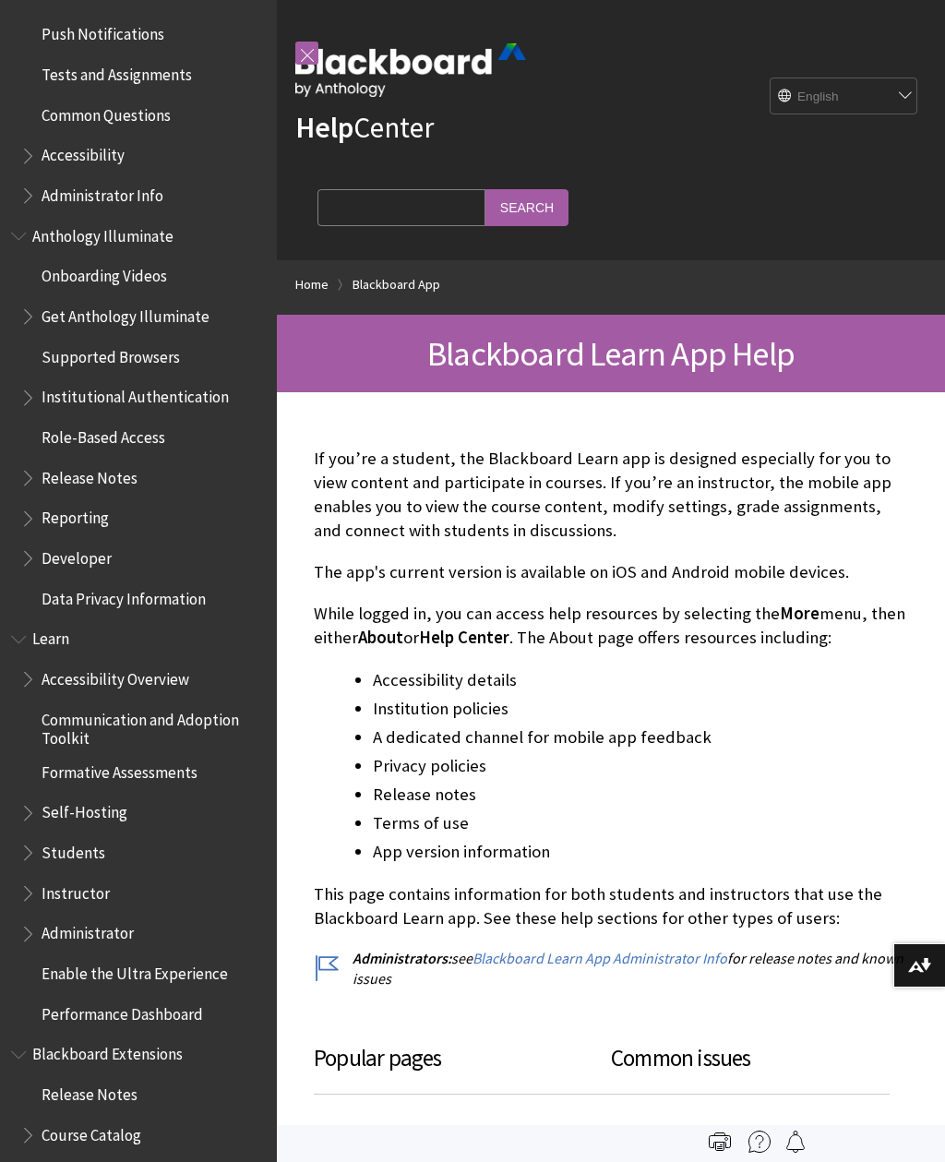
scroll to position [970, 0]
click at [46, 186] on span "Administrator Info" at bounding box center [103, 190] width 122 height 25
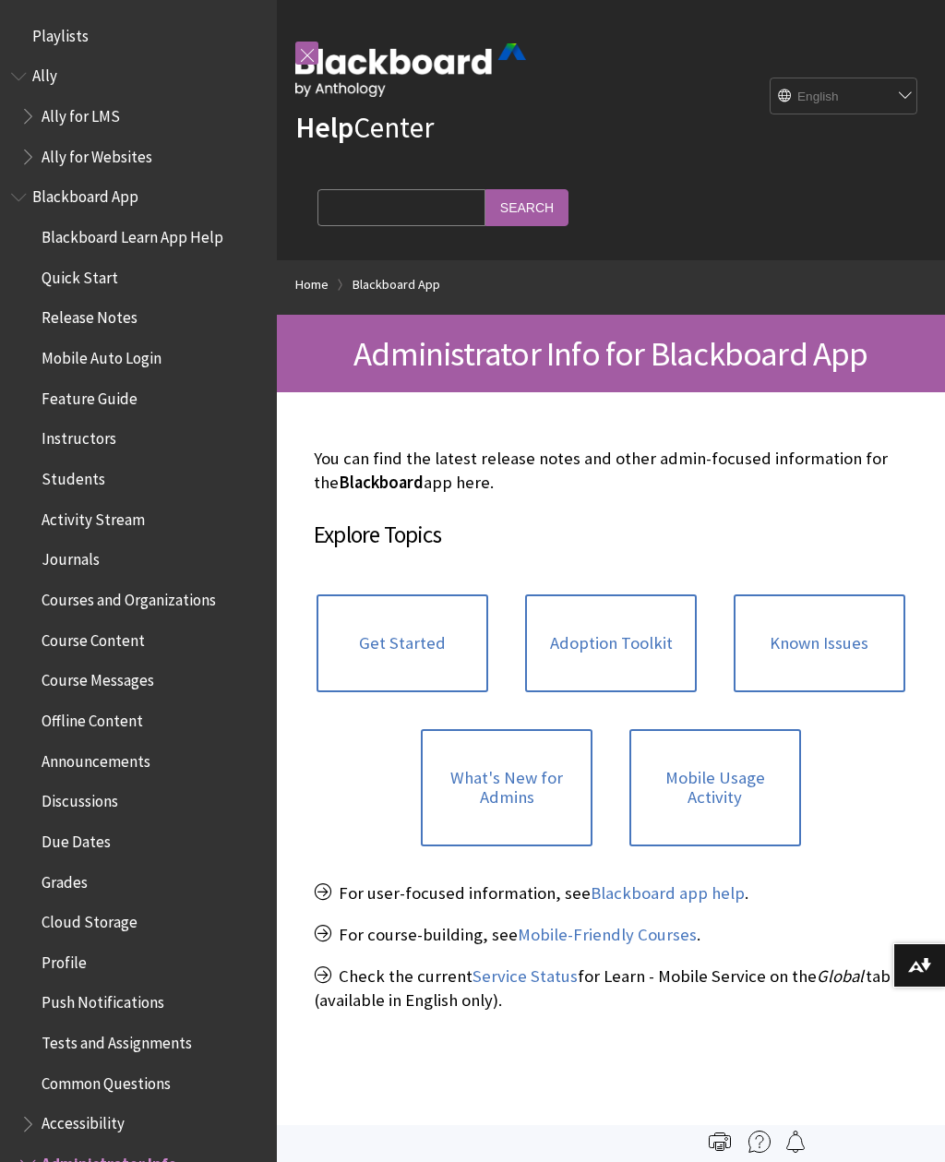
click at [425, 628] on link "Get Started" at bounding box center [403, 643] width 172 height 98
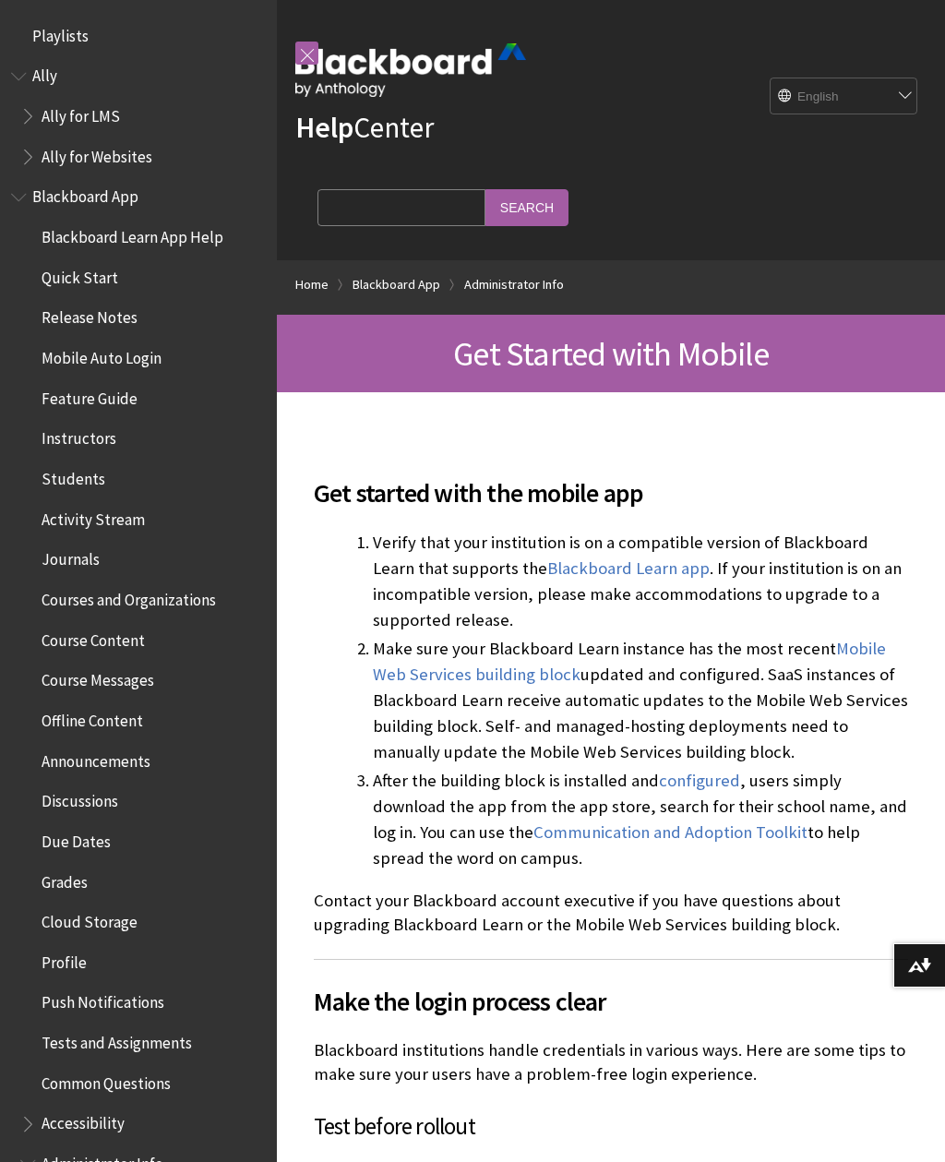
click at [84, 233] on span "Blackboard Learn App Help" at bounding box center [133, 233] width 182 height 25
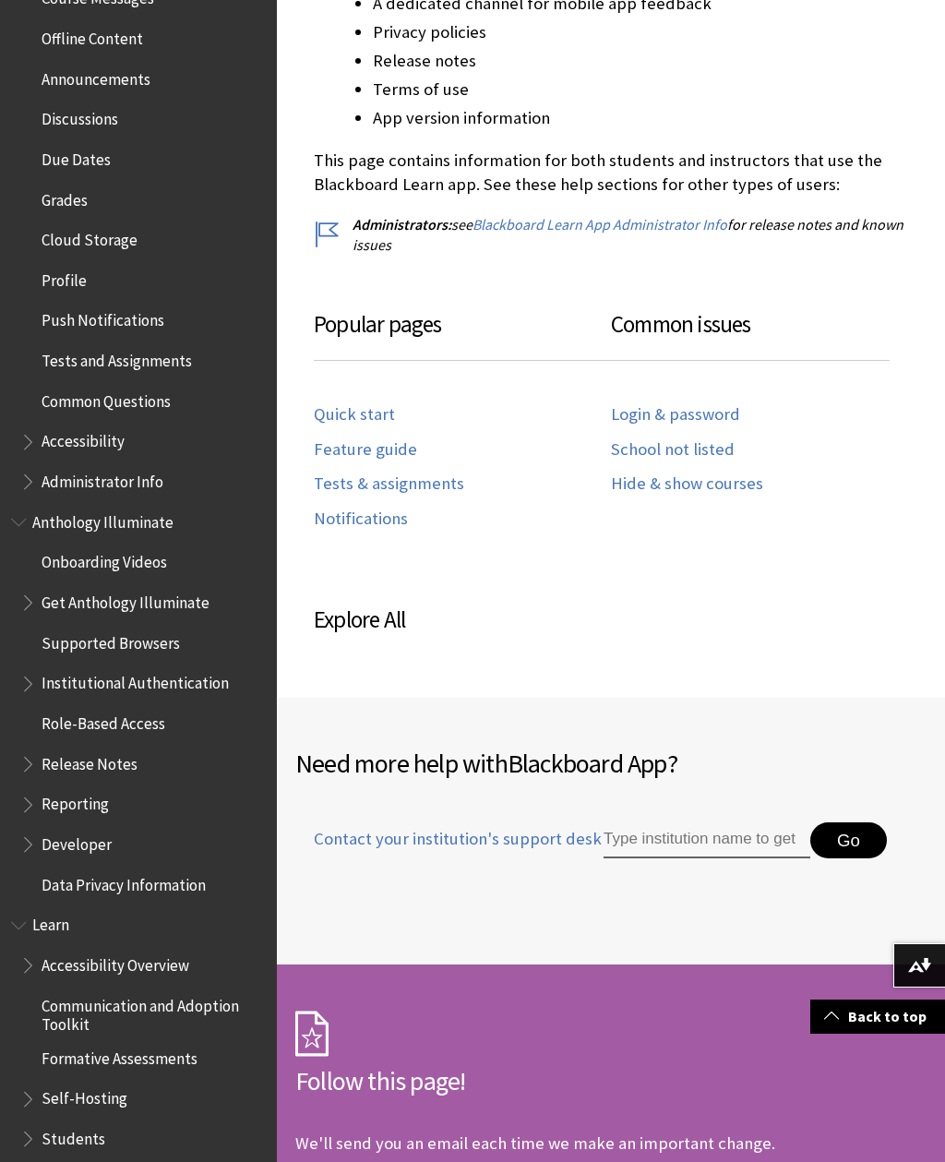
scroll to position [690, 0]
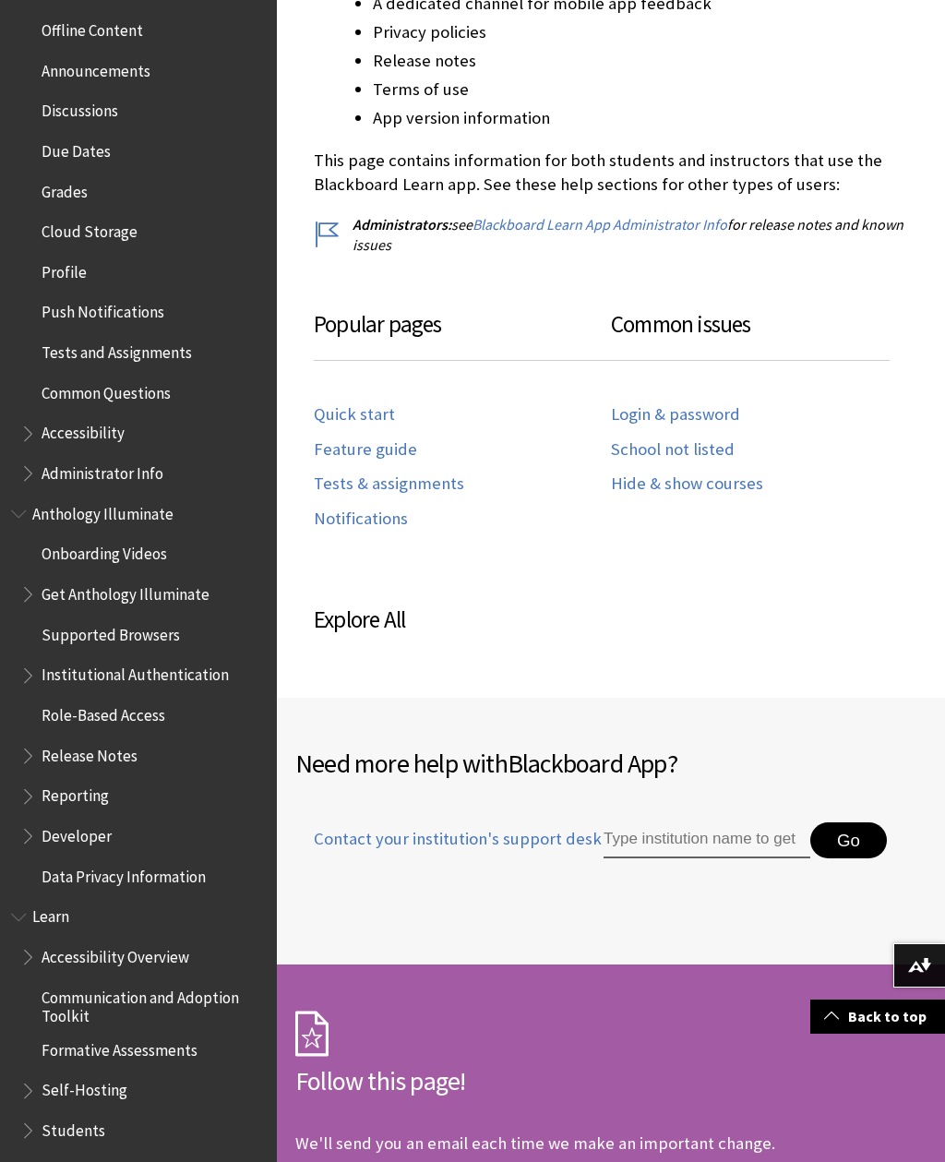
click at [66, 142] on span "Due Dates" at bounding box center [76, 148] width 69 height 25
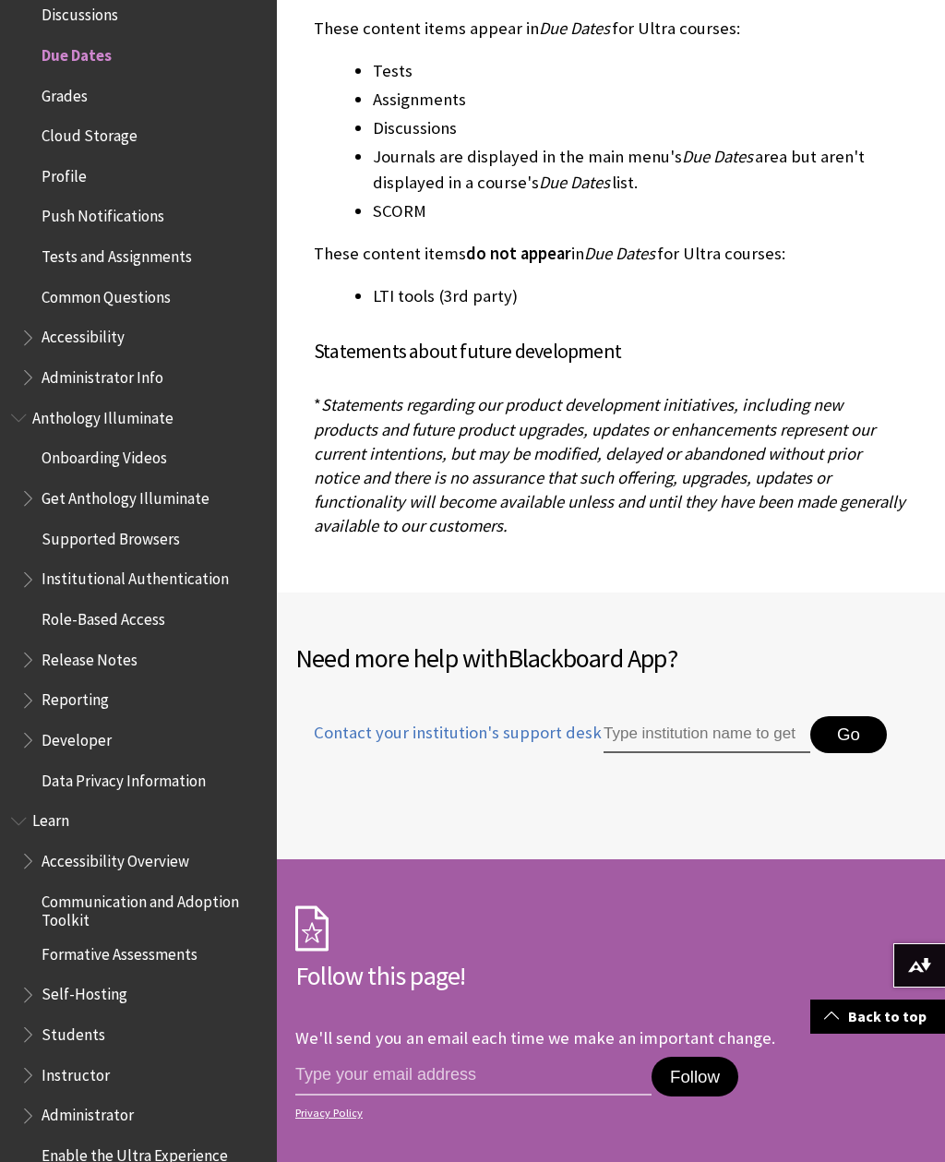
scroll to position [2382, 0]
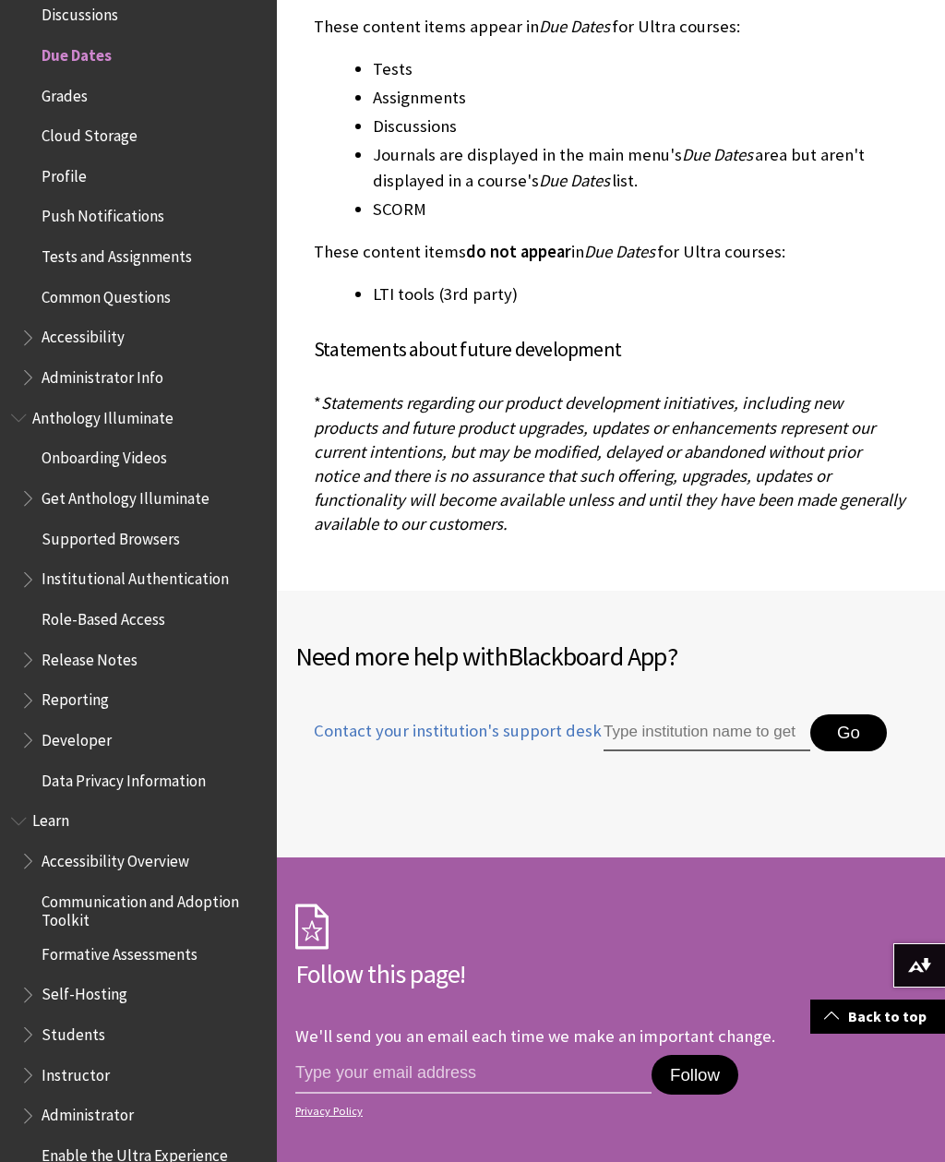
click at [88, 685] on span "Reporting" at bounding box center [75, 697] width 67 height 25
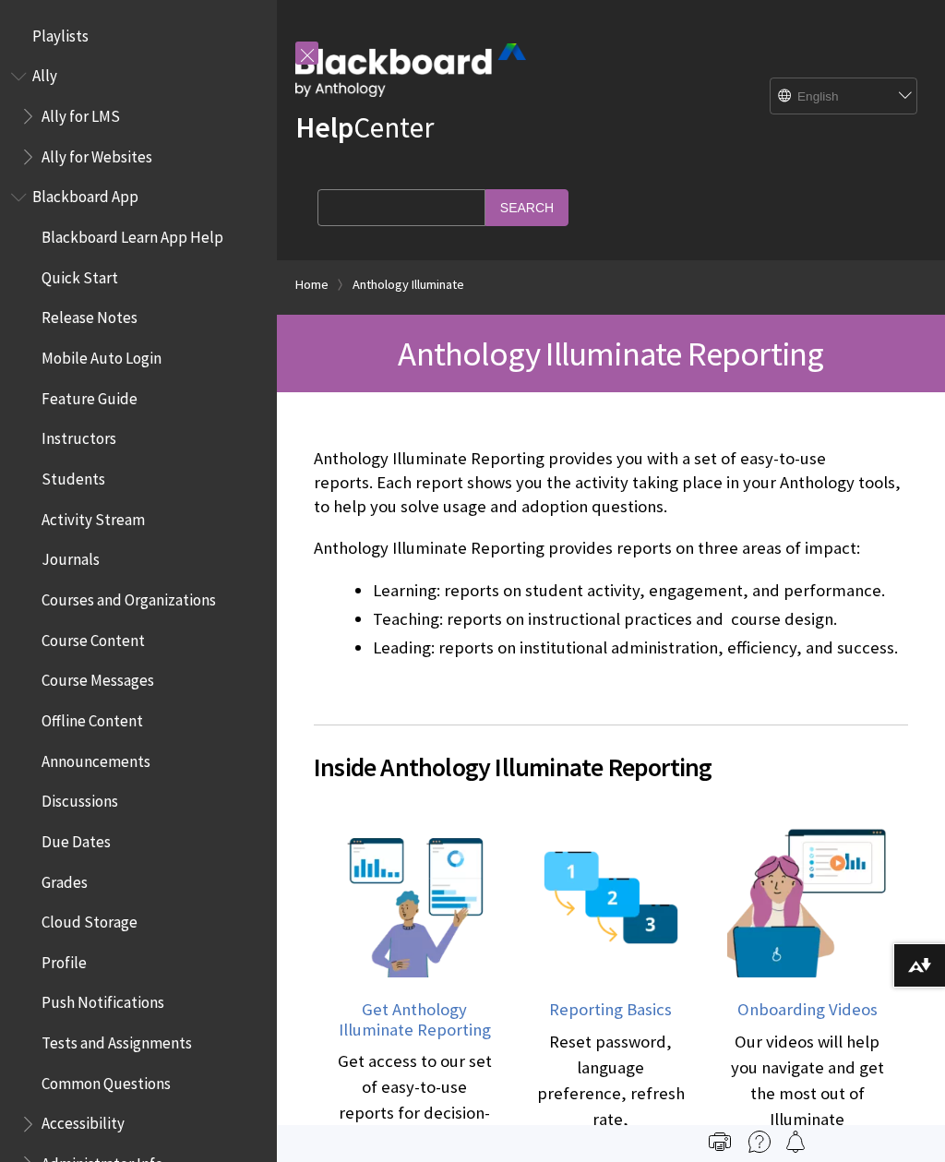
scroll to position [1421, 0]
